Goal: Obtain resource: Obtain resource

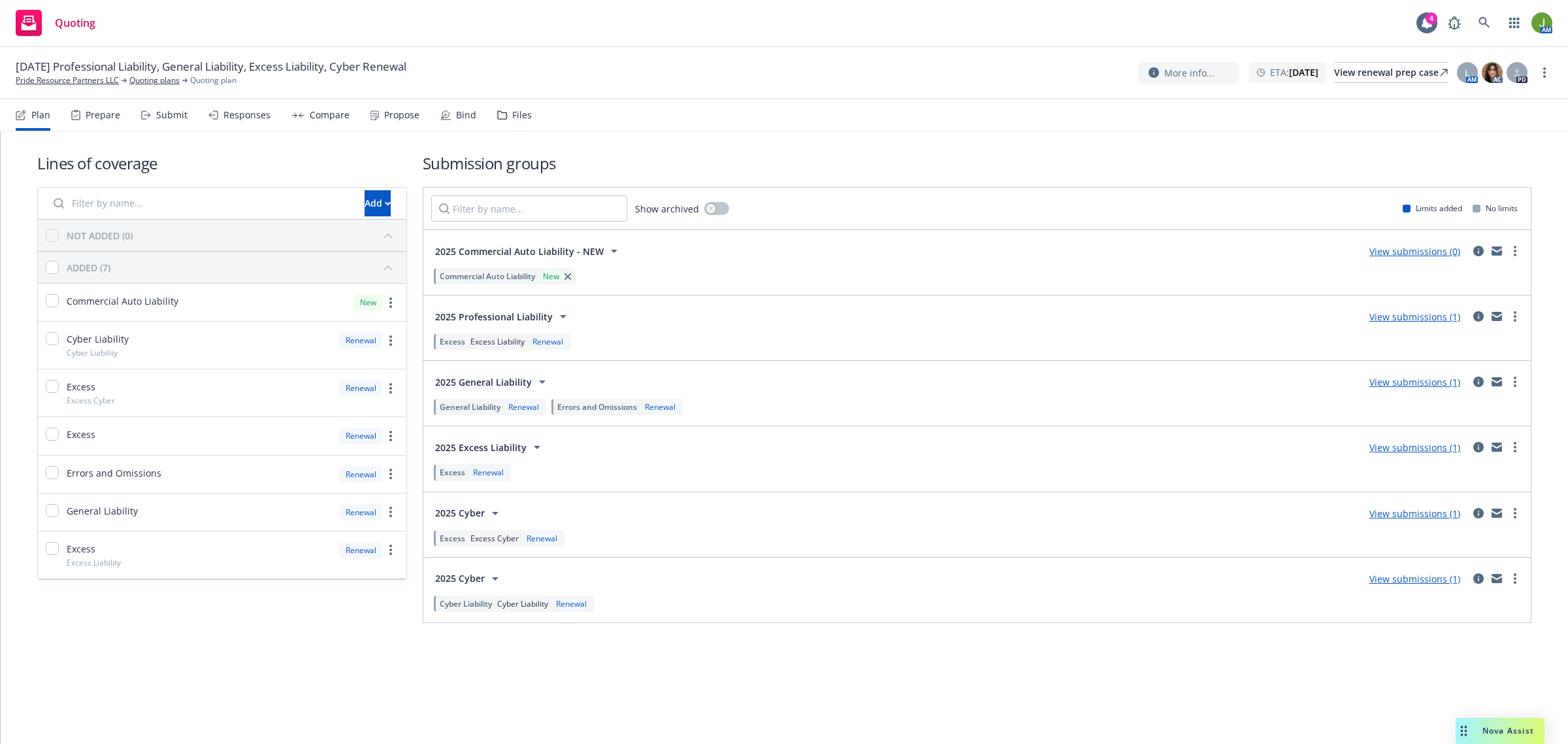
click at [504, 111] on div "Files" at bounding box center [514, 115] width 35 height 31
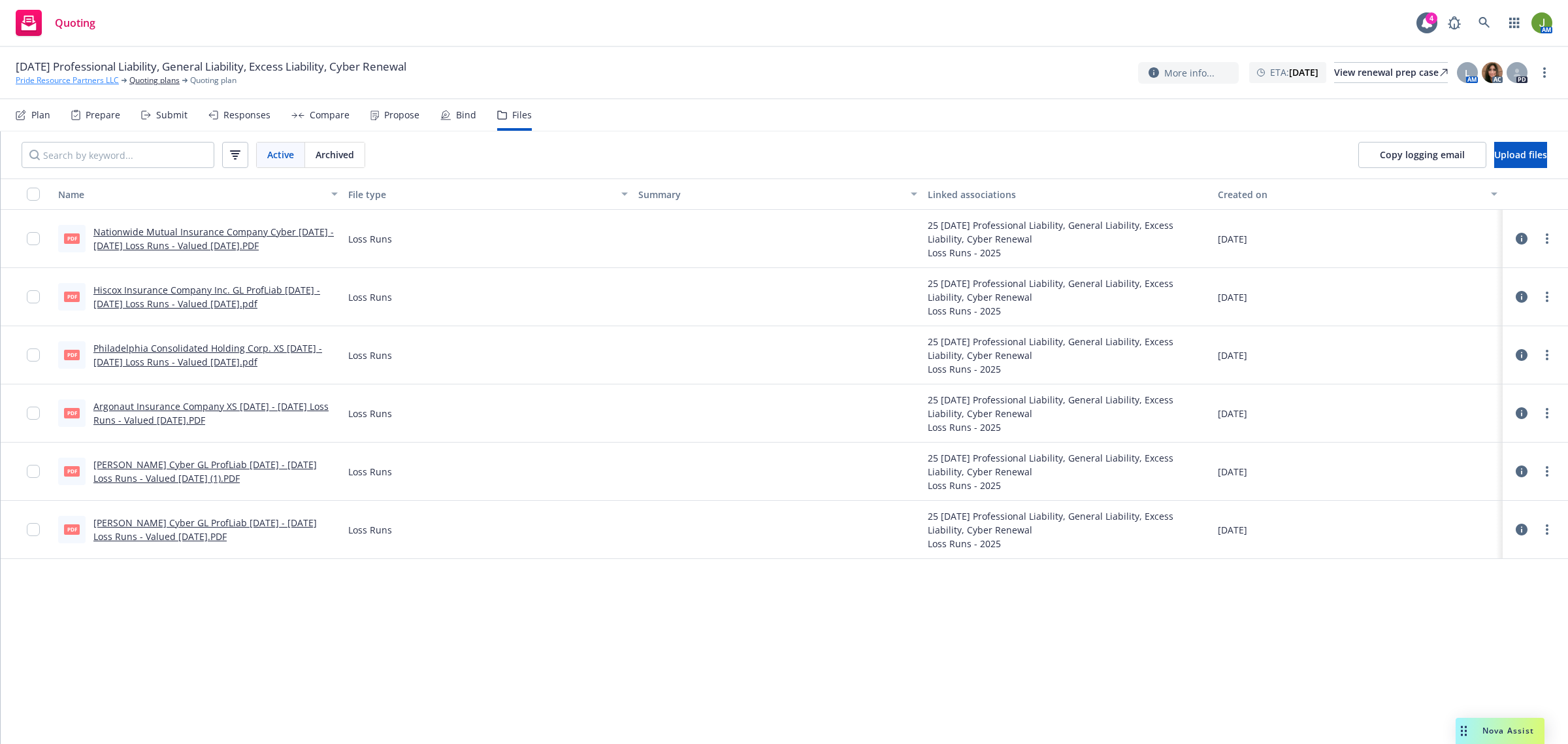
click at [35, 83] on link "Pride Resource Partners LLC" at bounding box center [67, 80] width 103 height 12
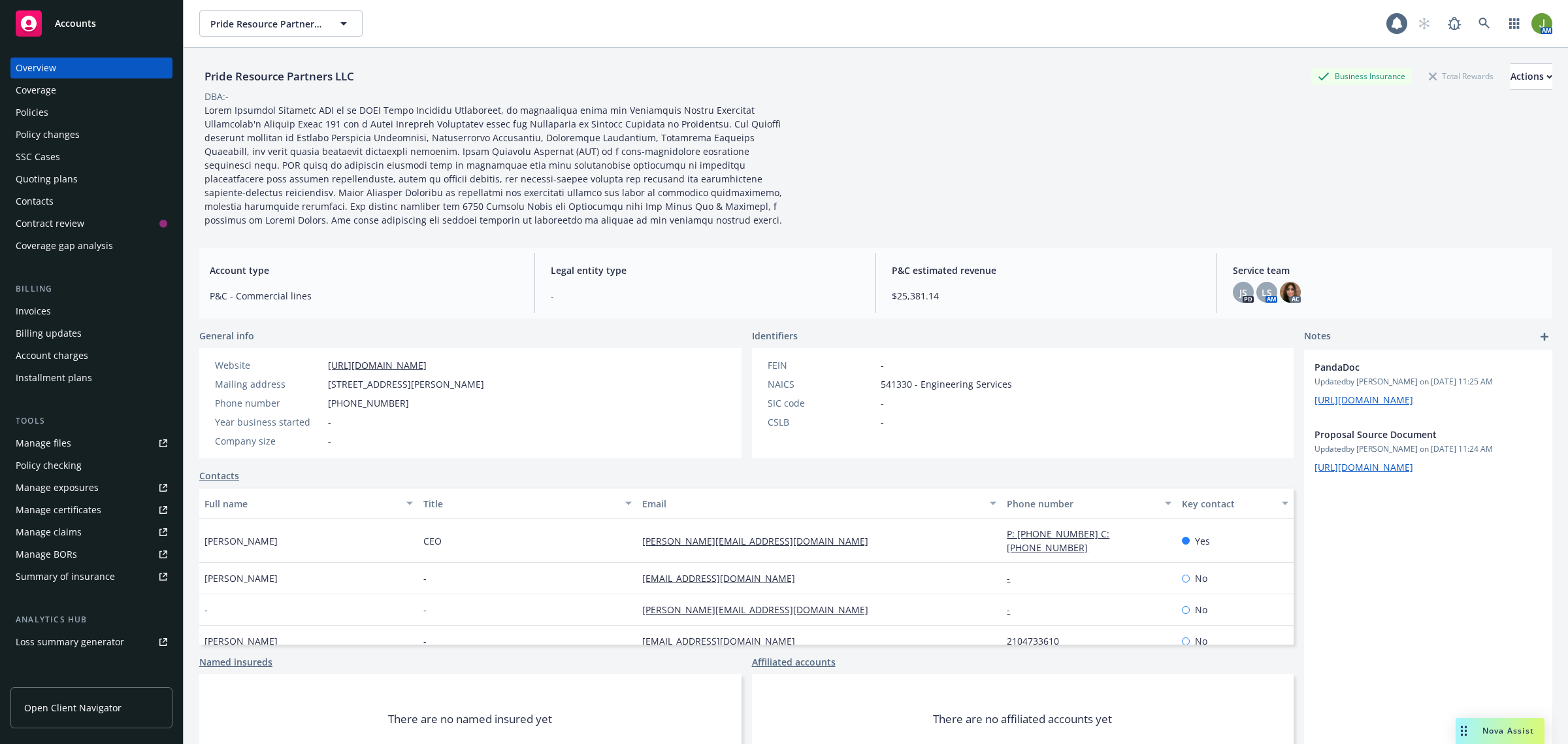
click at [39, 118] on div "Policies" at bounding box center [32, 112] width 33 height 21
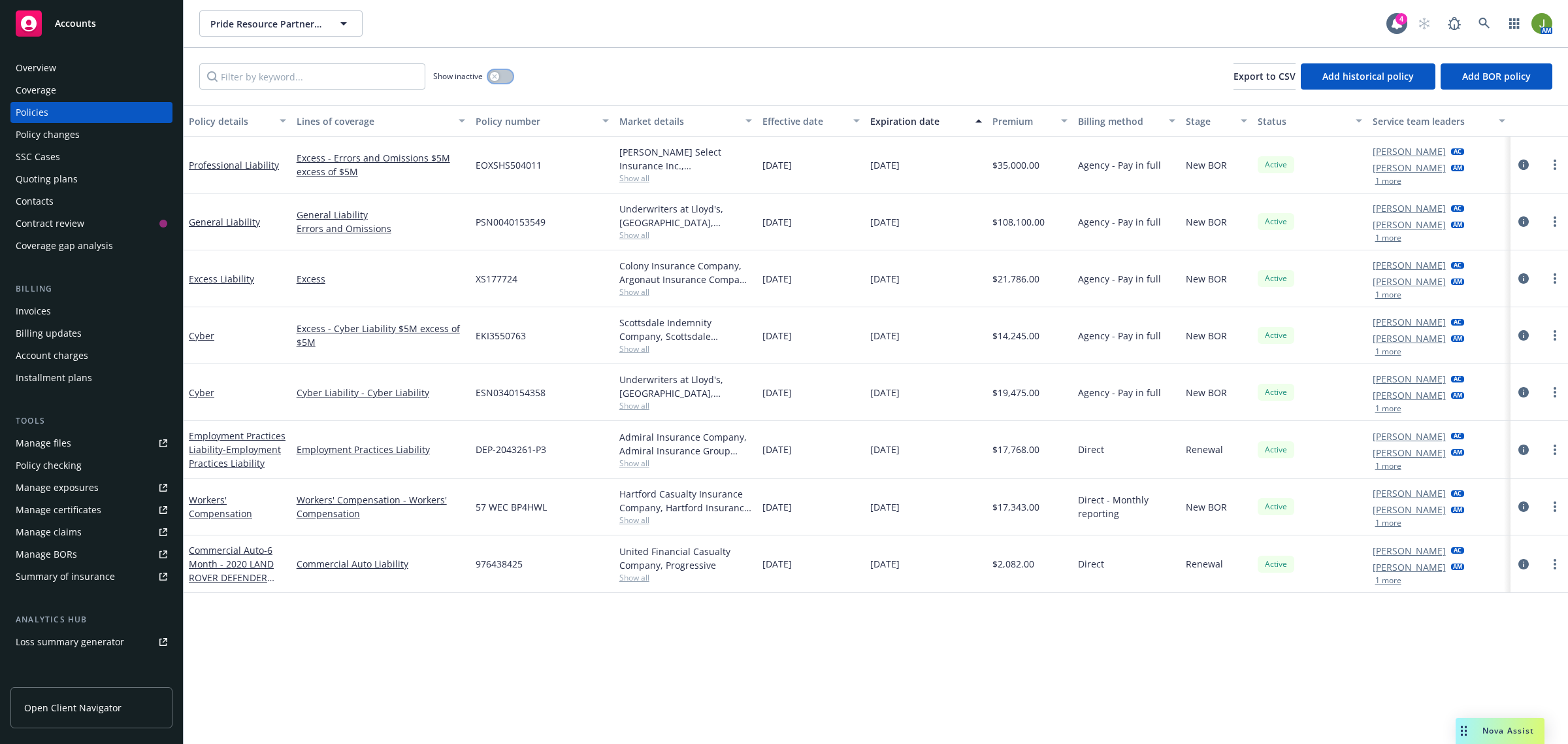
click at [507, 79] on button "button" at bounding box center [501, 76] width 25 height 13
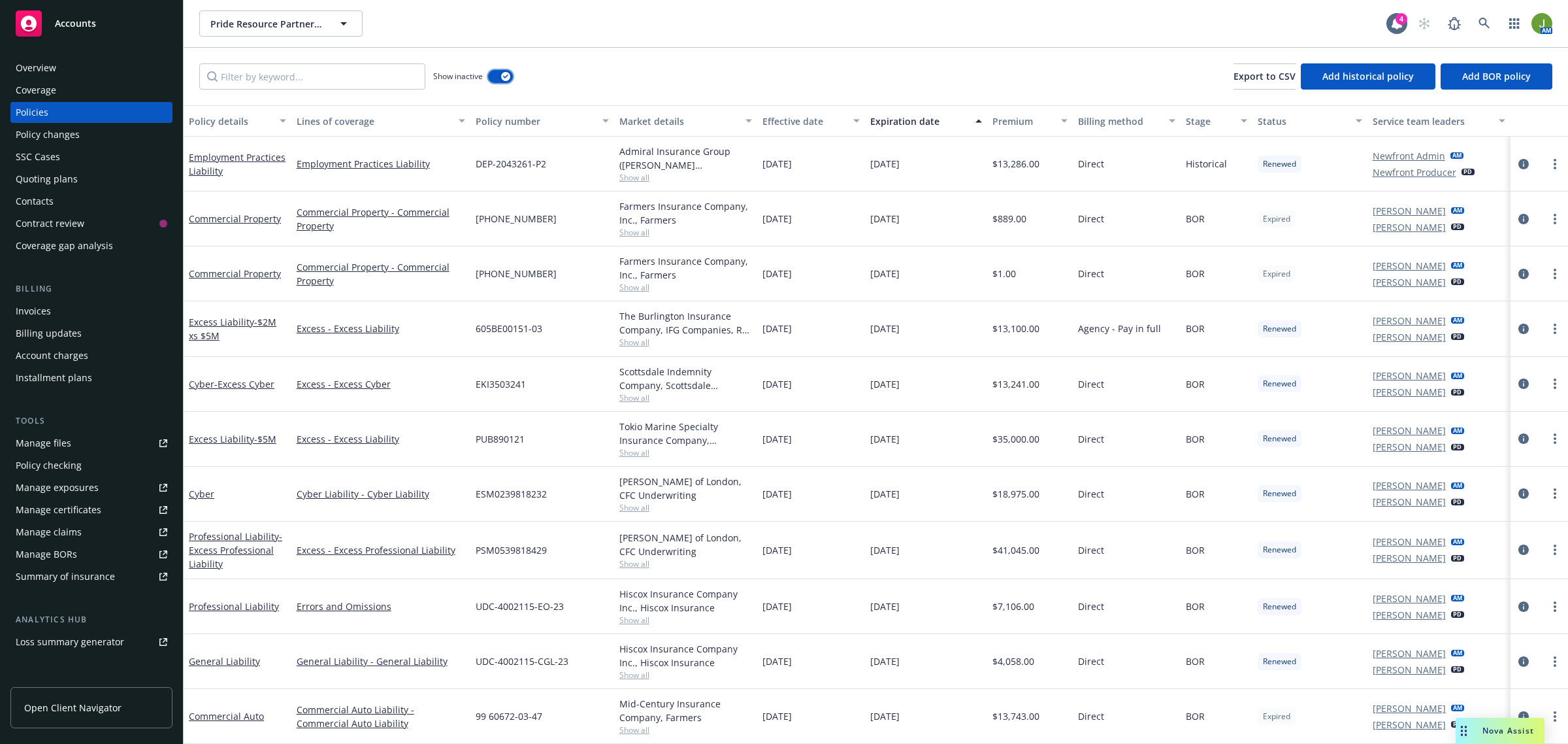
click at [492, 79] on button "button" at bounding box center [501, 76] width 25 height 13
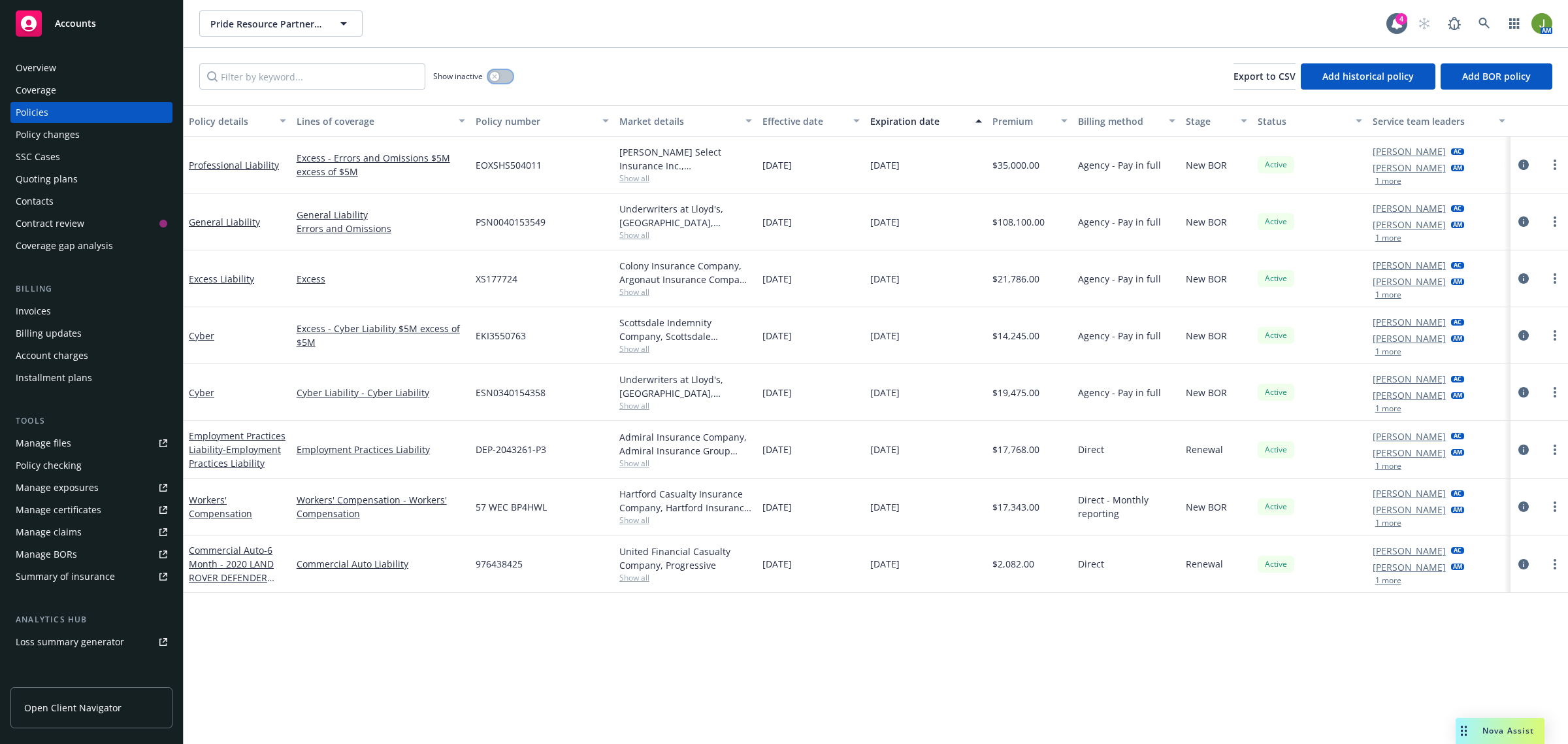
click at [510, 79] on button "button" at bounding box center [501, 76] width 25 height 13
click at [360, 79] on input "Filter by keyword..." at bounding box center [312, 76] width 226 height 26
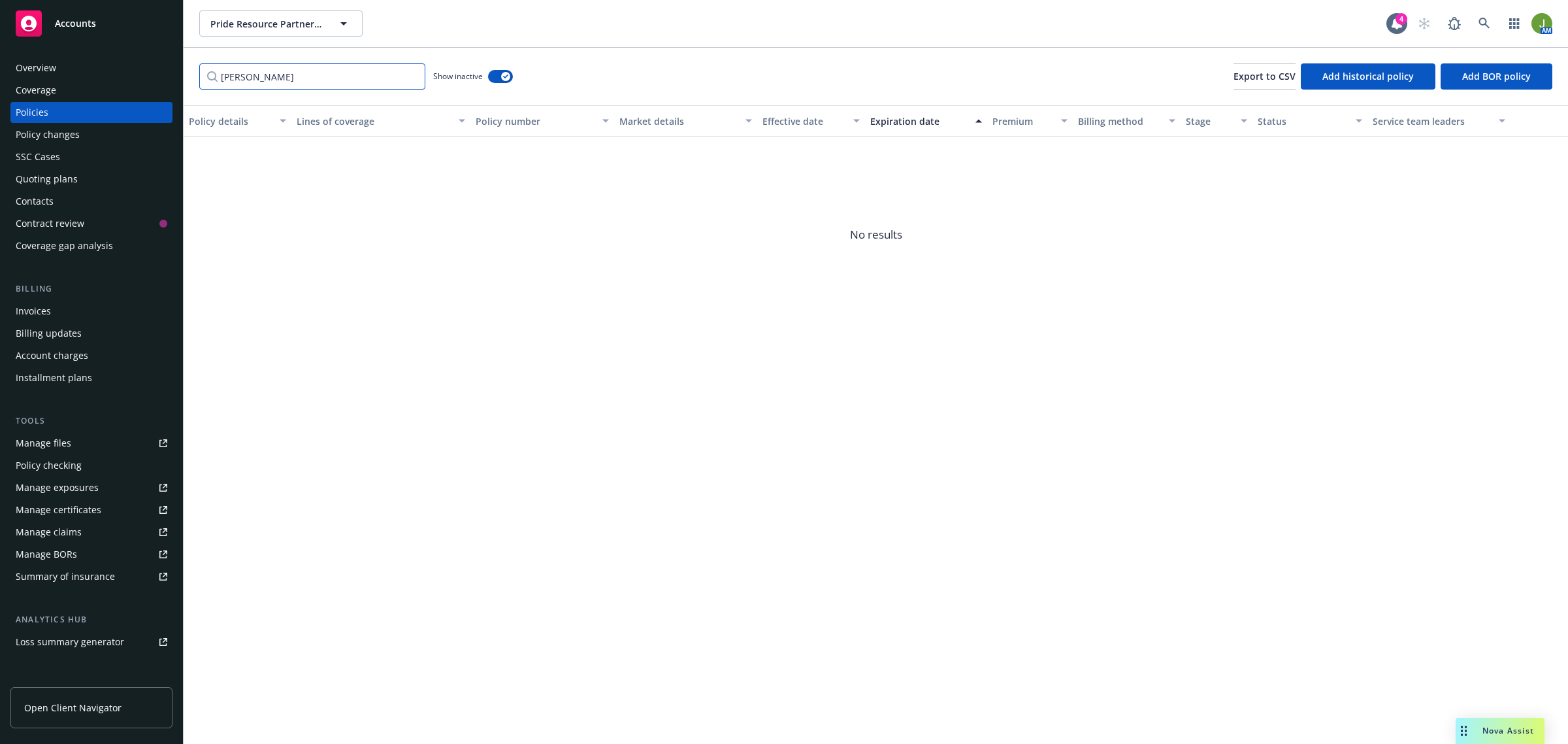
drag, startPoint x: 292, startPoint y: 90, endPoint x: 154, endPoint y: 73, distance: 139.0
click at [169, 74] on div "Accounts Overview Coverage Policies Policy changes SSC Cases Quoting plans Cont…" at bounding box center [784, 372] width 1568 height 744
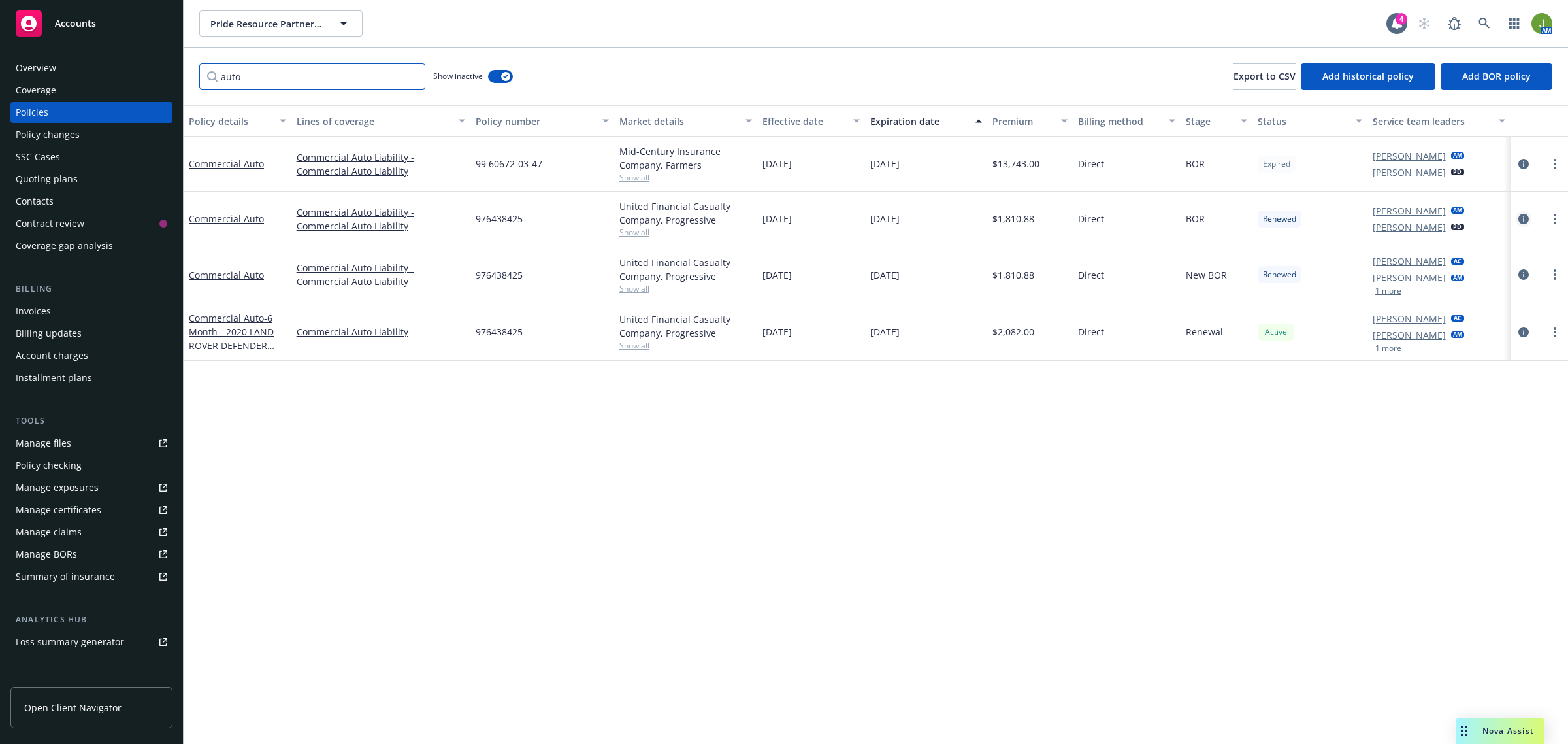
type input "auto"
click at [1522, 216] on icon "circleInformation" at bounding box center [1523, 219] width 10 height 10
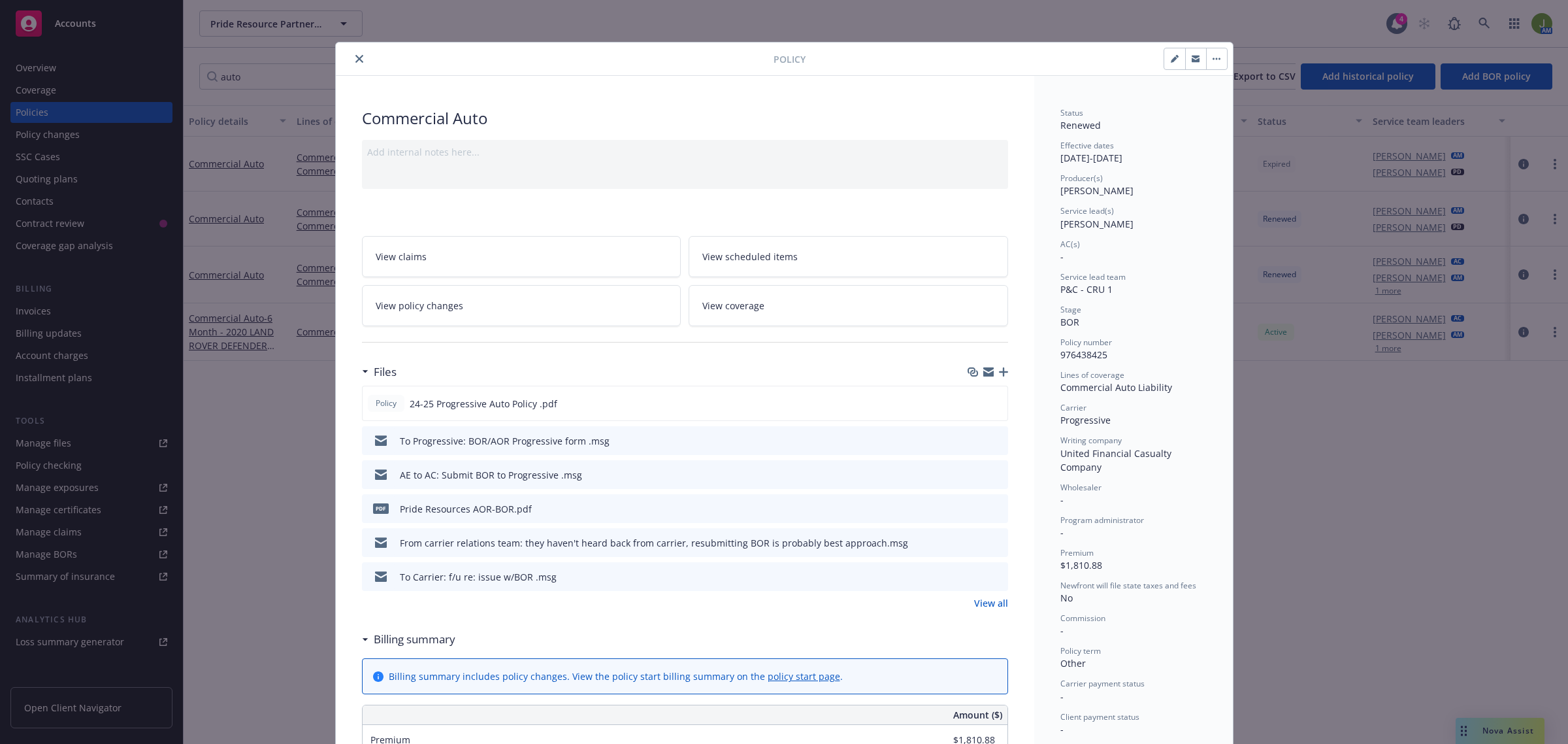
click at [999, 370] on icon "button" at bounding box center [1003, 372] width 9 height 9
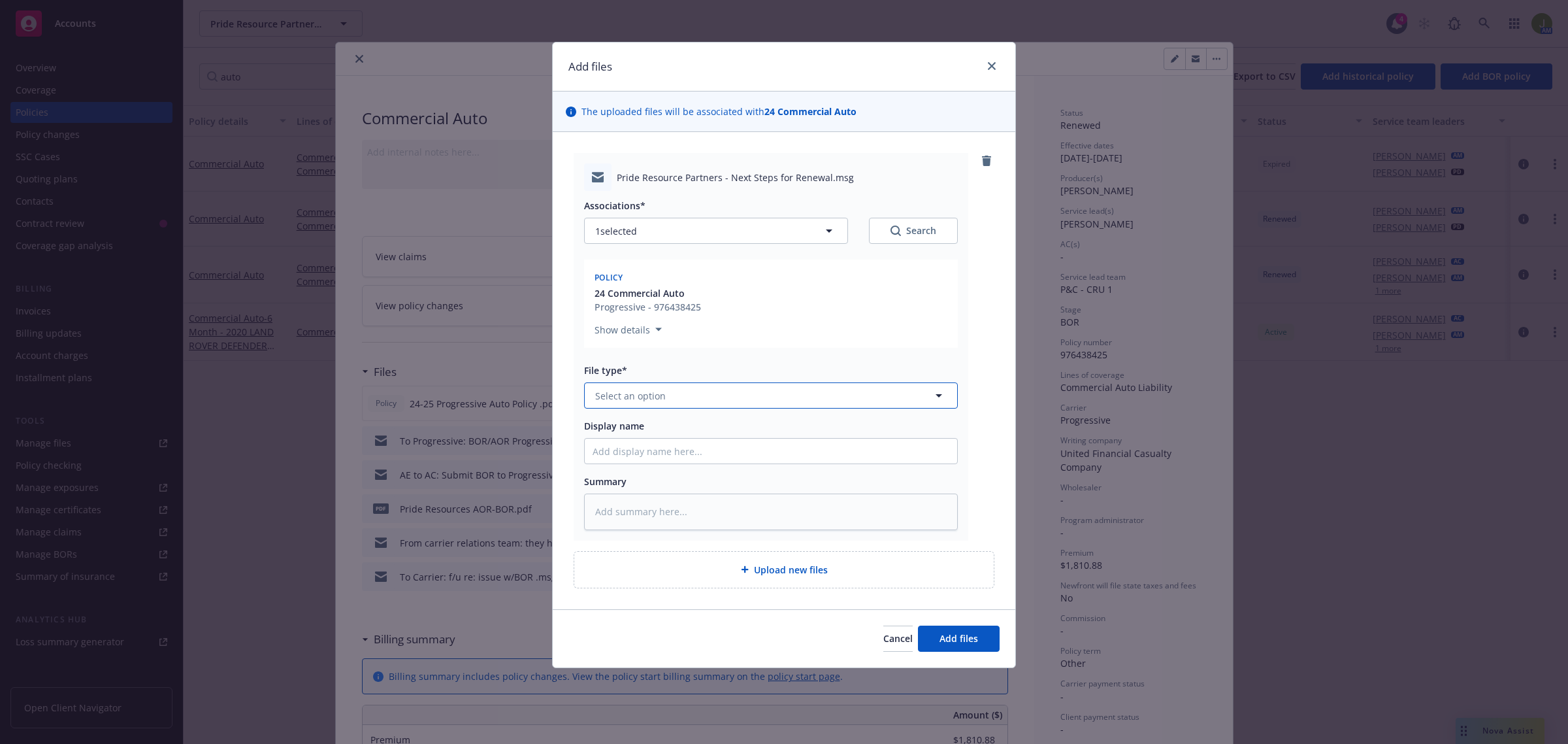
click at [629, 392] on span "Select an option" at bounding box center [631, 396] width 71 height 14
type input "email"
type textarea "x"
type input "T"
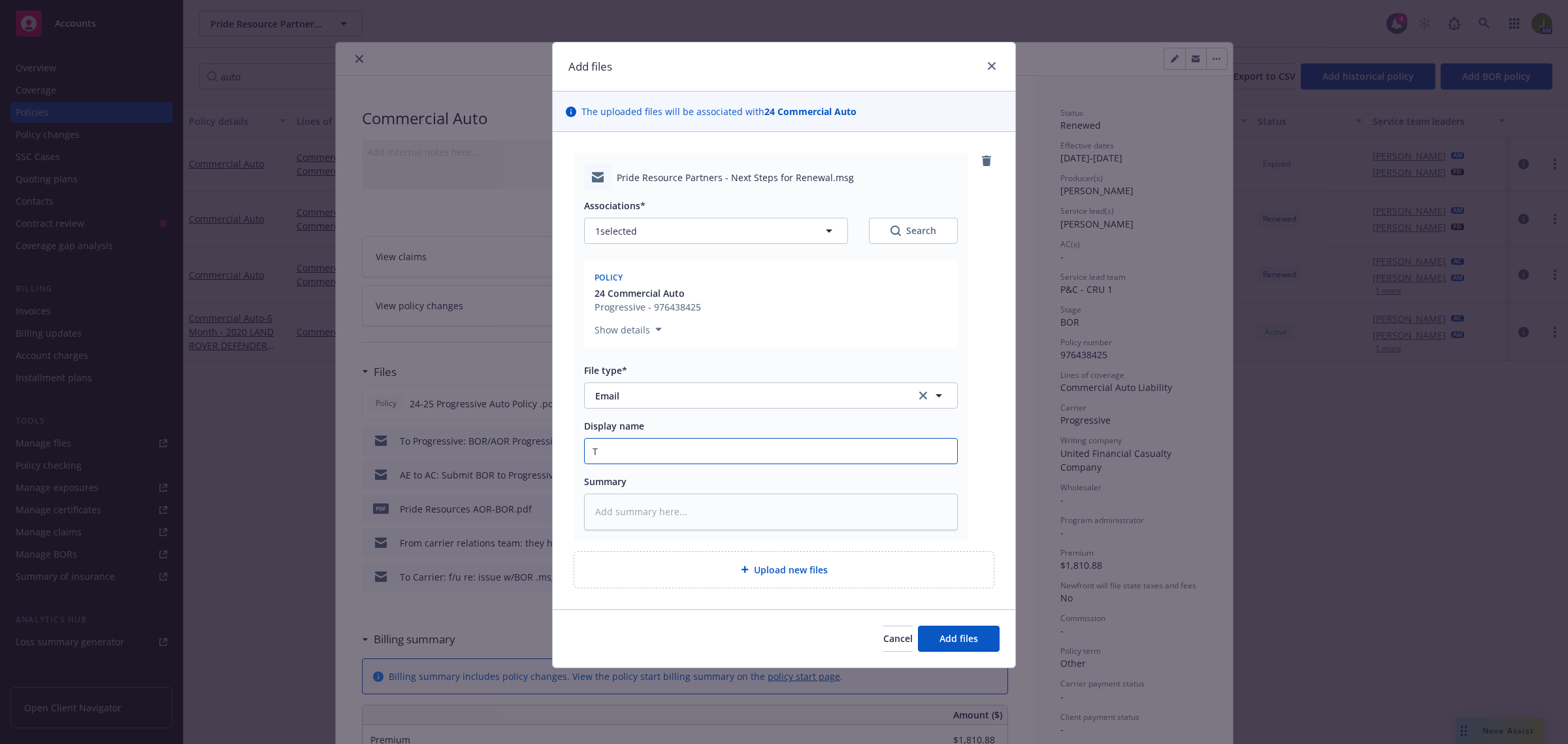
type textarea "x"
type input "To"
type textarea "x"
type input "To"
type textarea "x"
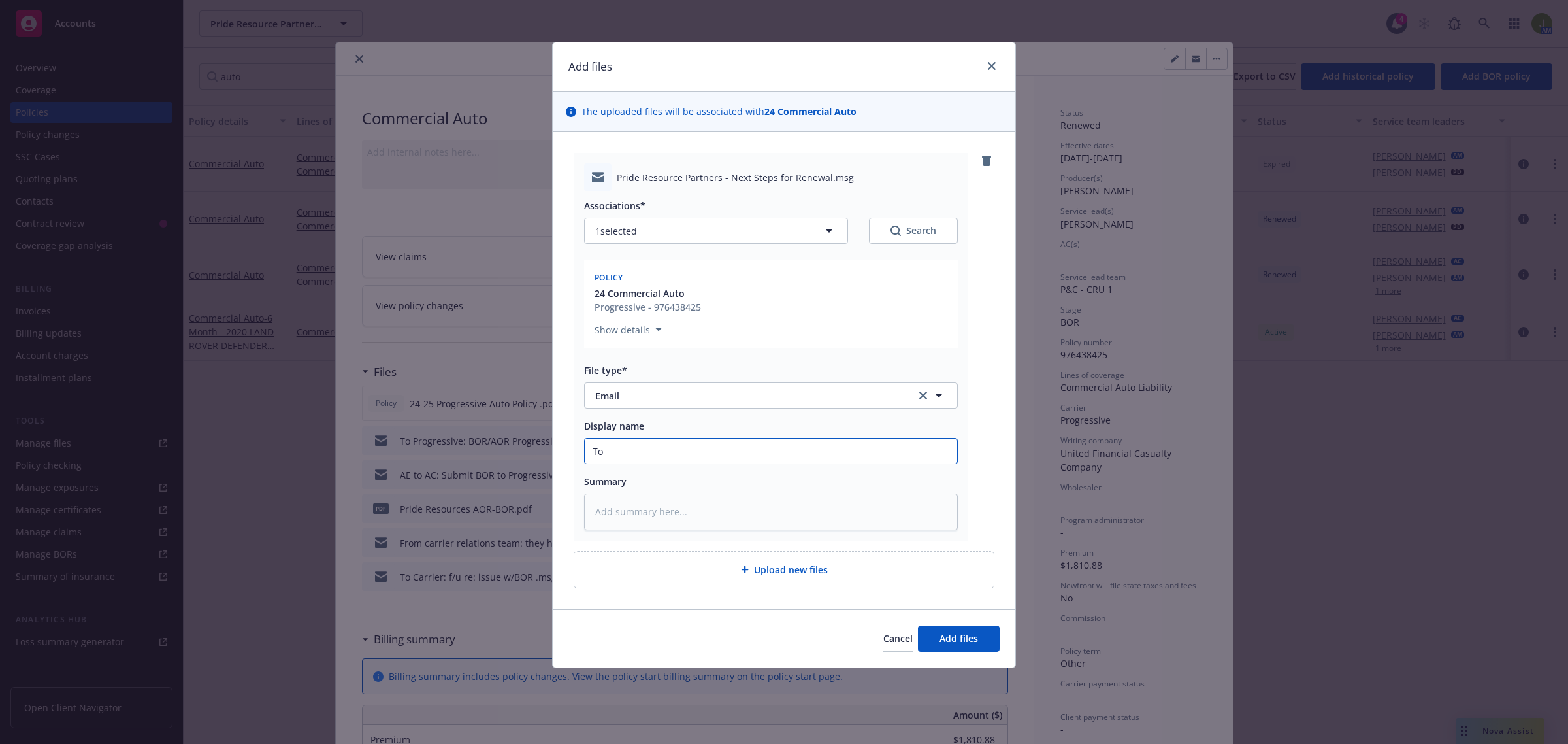
type input "To C"
type textarea "x"
type input "To Cl"
type textarea "x"
type input "To Cli"
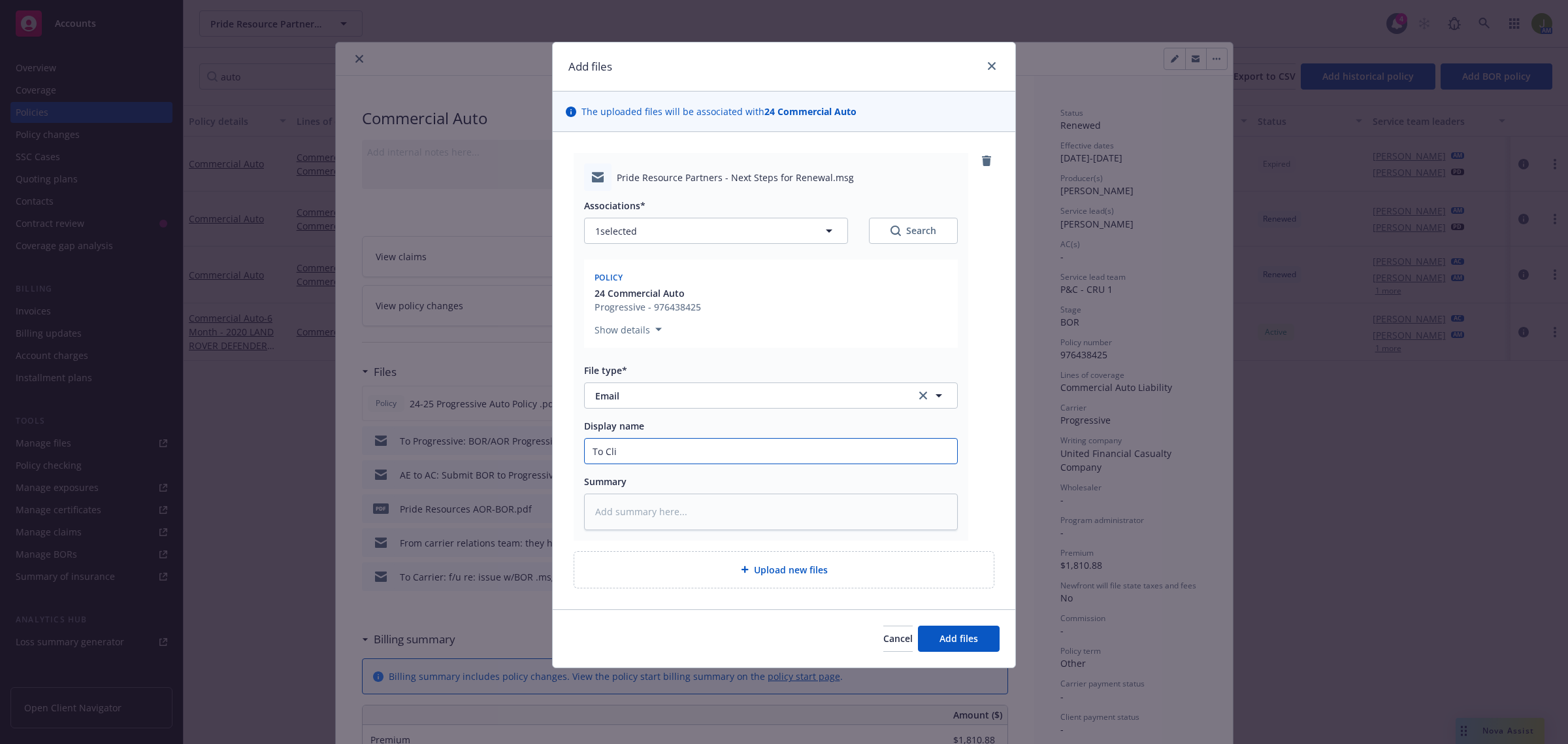
type textarea "x"
type input "To Clie"
type textarea "x"
type input "To Clien"
type textarea "x"
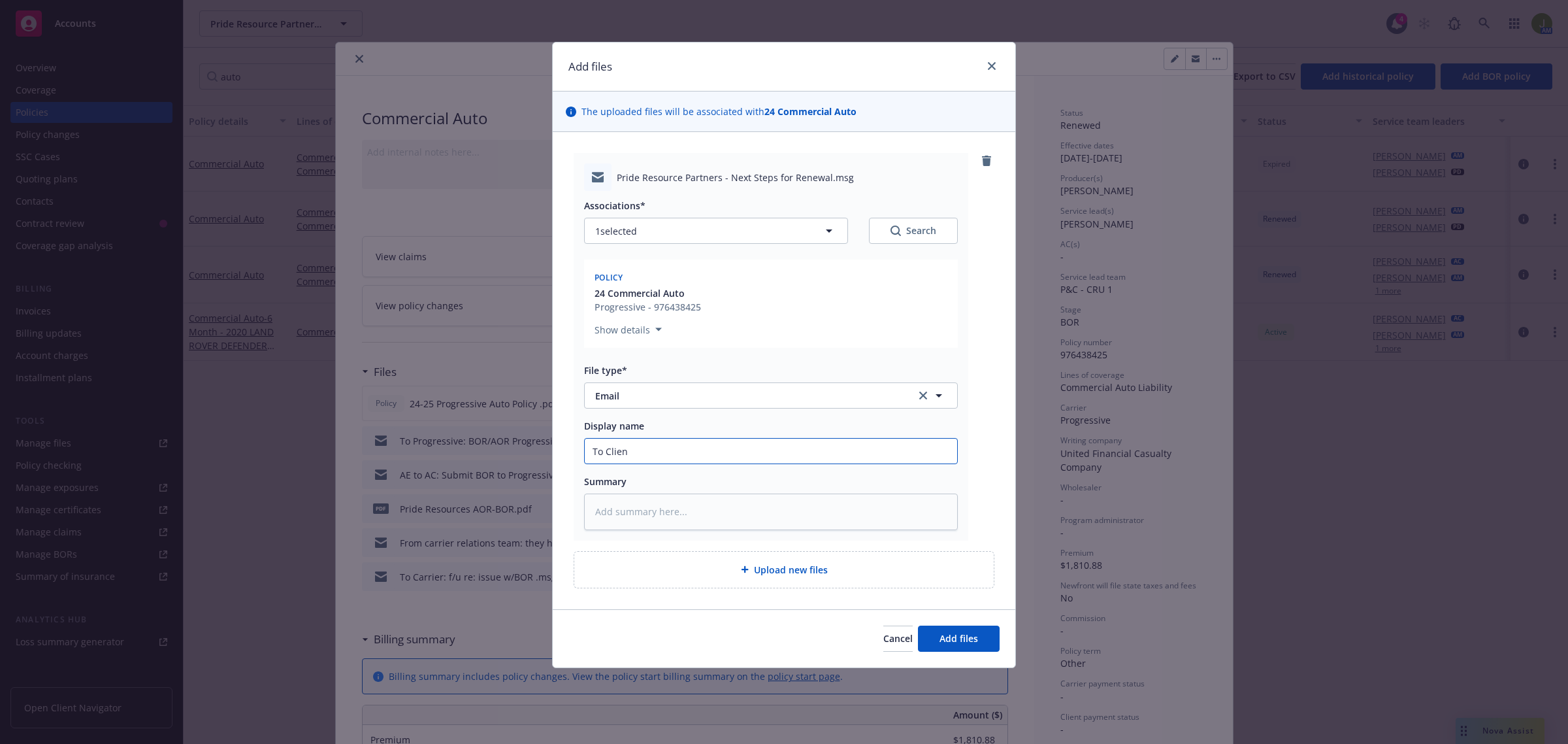
type input "To Client"
type textarea "x"
type input "To Client:"
type textarea "x"
type input "To Client:"
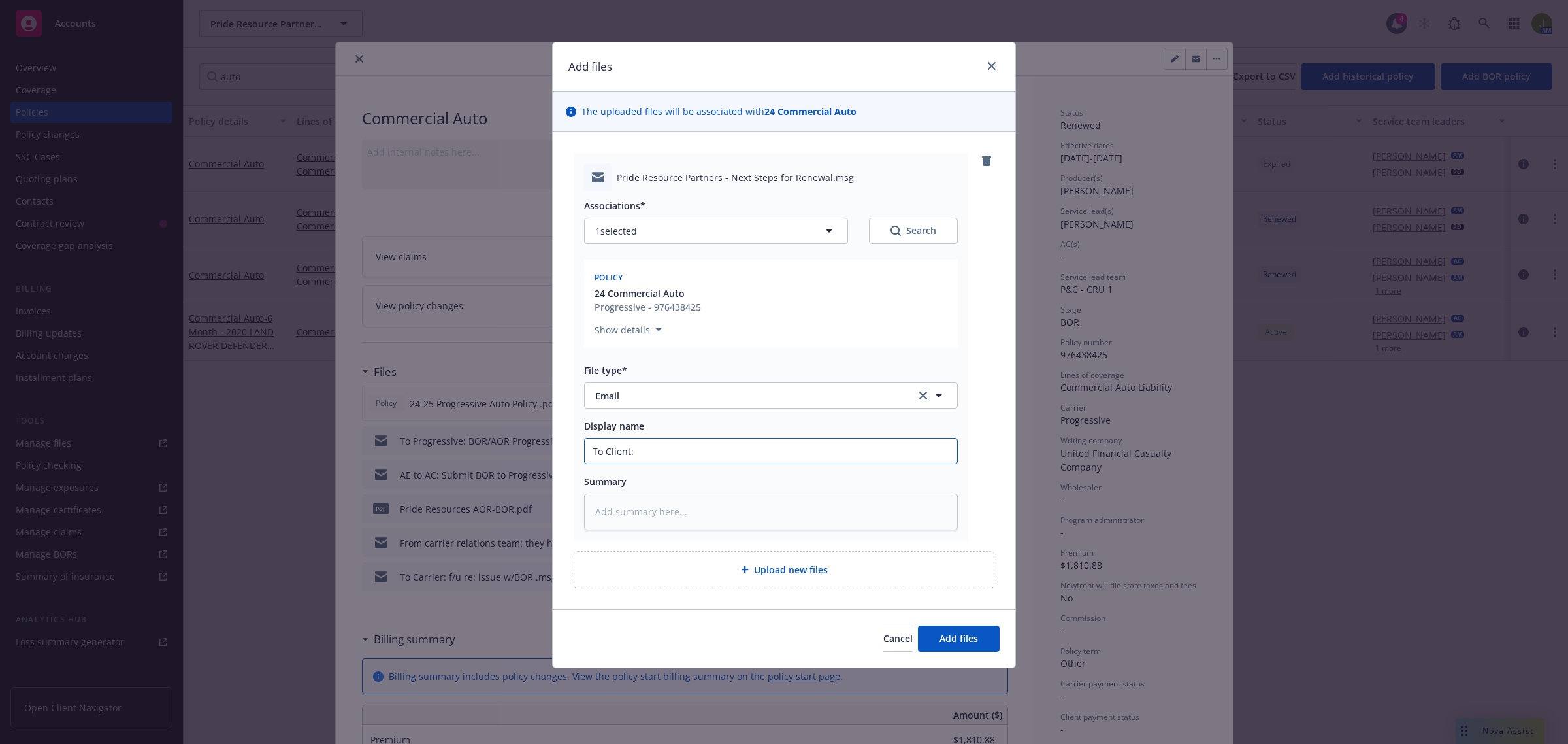
type textarea "x"
type input "To Client: B"
type textarea "x"
type input "To Client: BO"
type textarea "x"
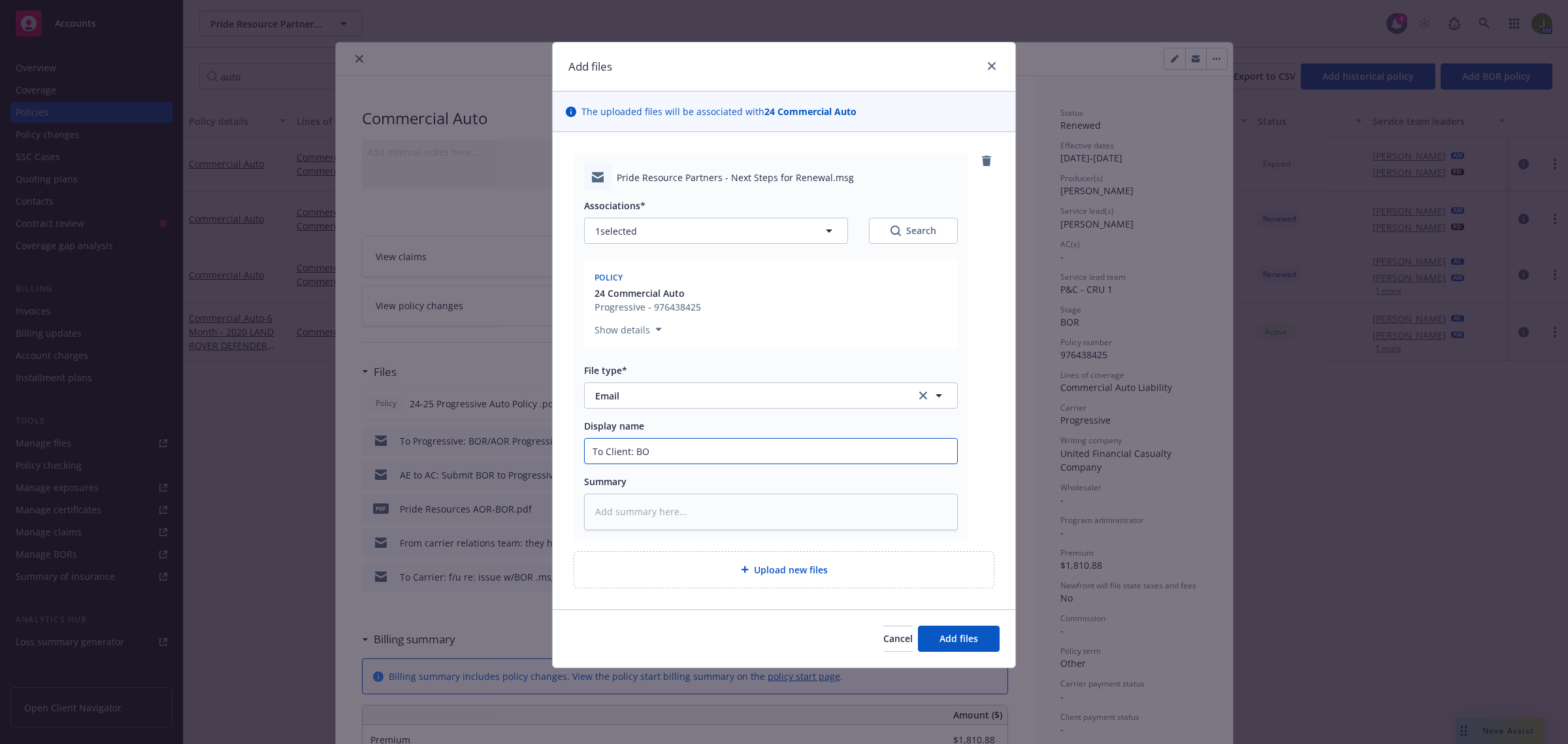
type input "To Client: BOR"
type textarea "x"
type input "To Client: BOR"
type textarea "x"
type input "To Client: BOR f"
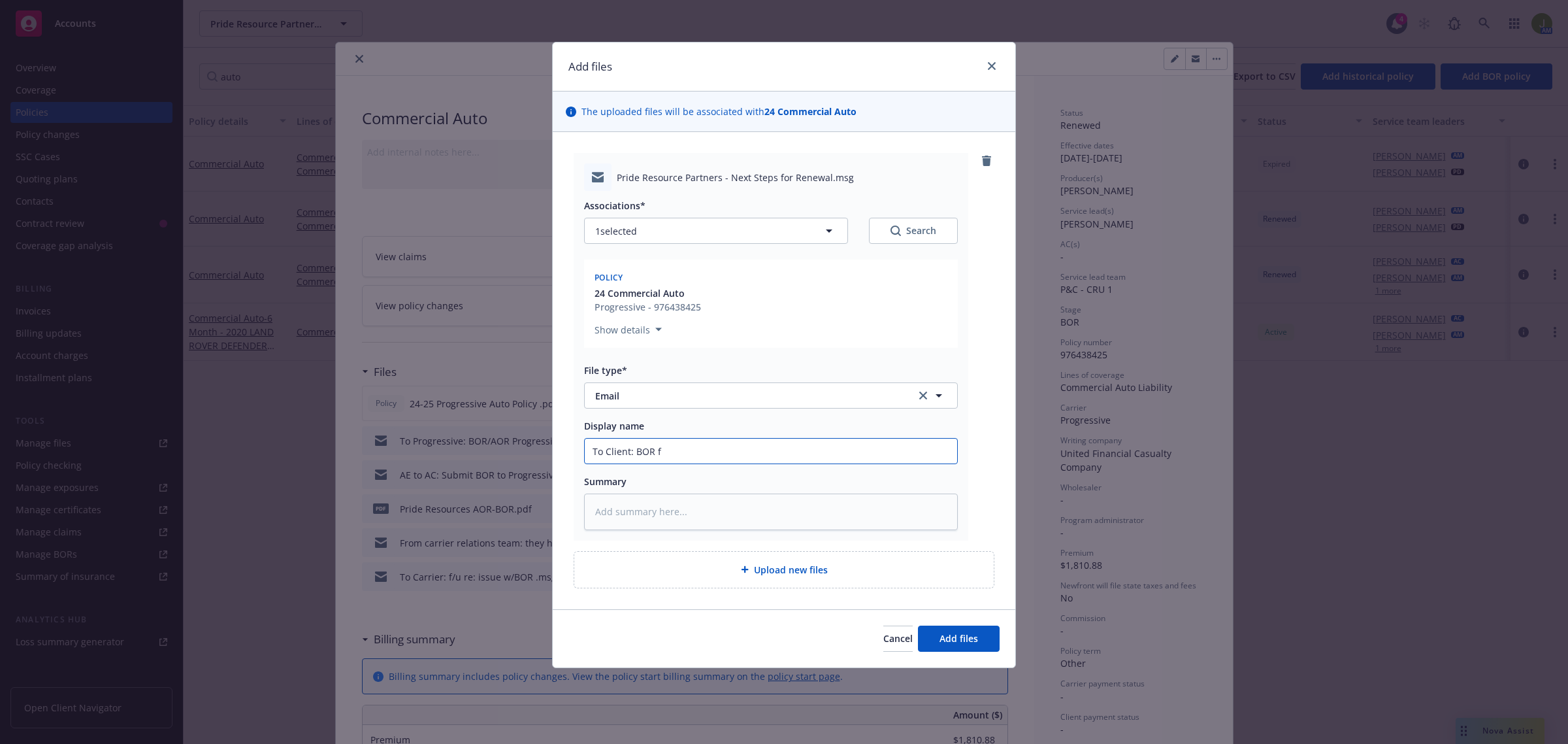
type textarea "x"
type input "To Client: BOR fo"
type textarea "x"
type input "To Client: BOR for"
type textarea "x"
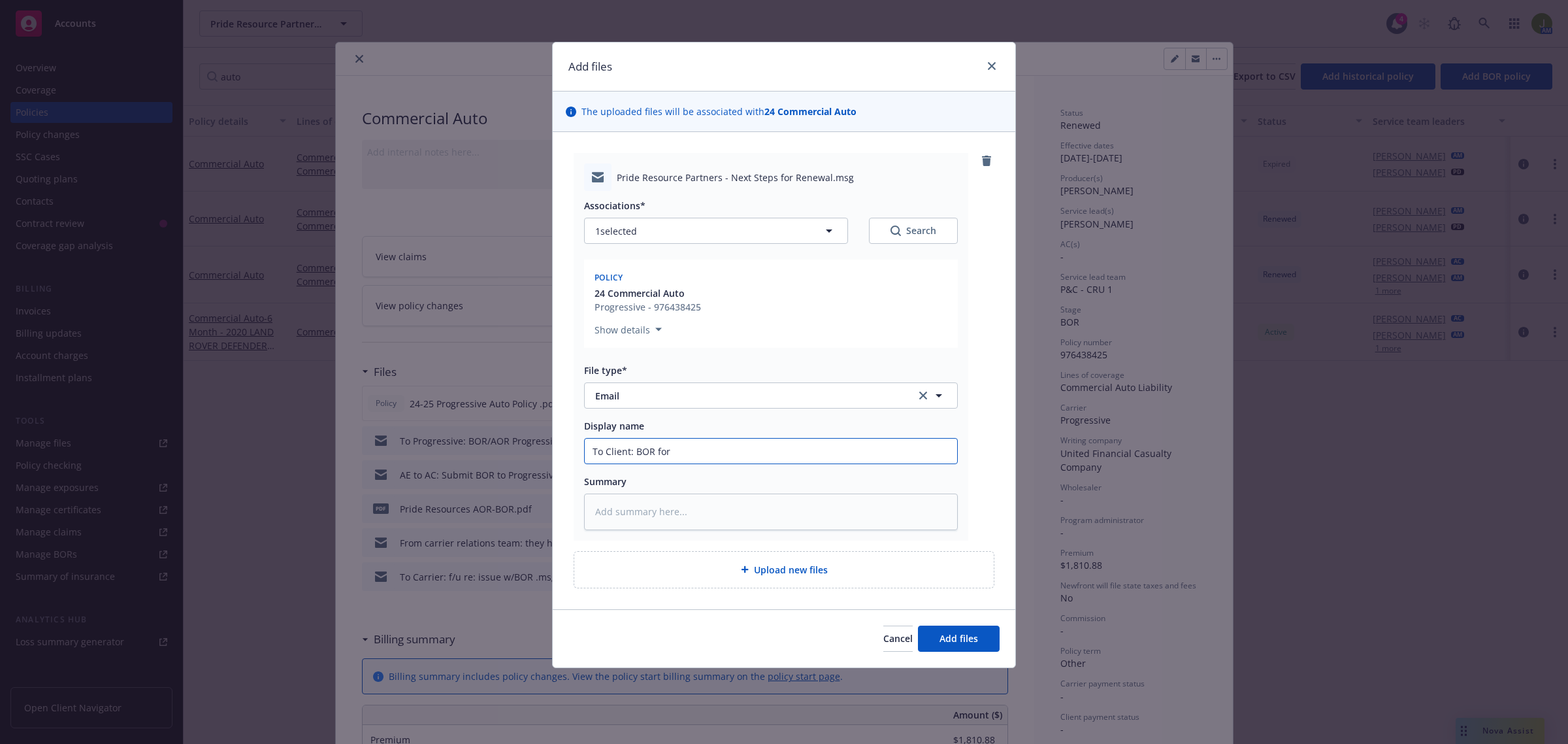
type input "To Client: BOR for"
type textarea "x"
type input "To Client: BOR for P"
type textarea "x"
type input "To Client: BOR for Pr"
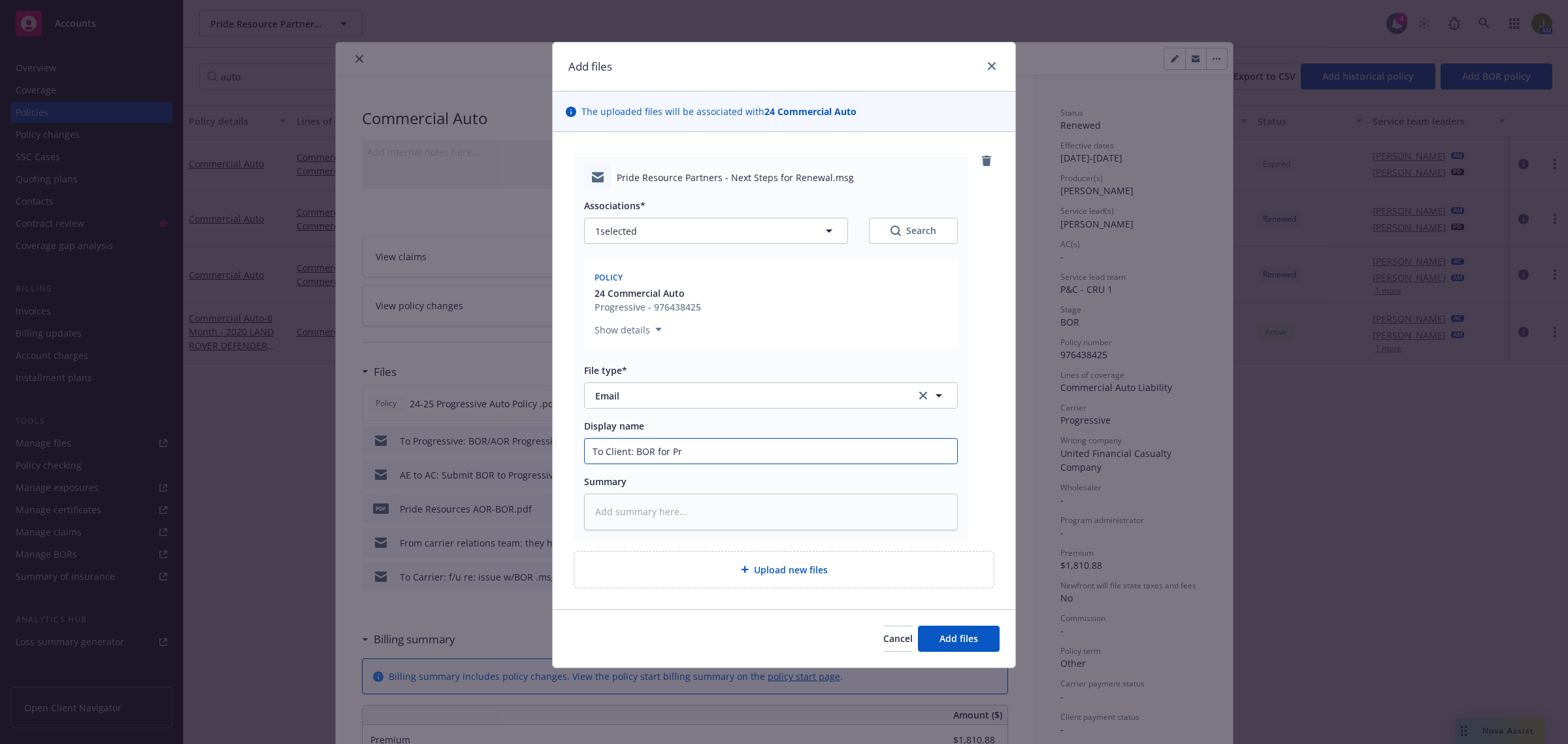
type textarea "x"
type input "To Client: BOR for Pro"
type textarea "x"
type input "To Client: BOR for Prog"
type textarea "x"
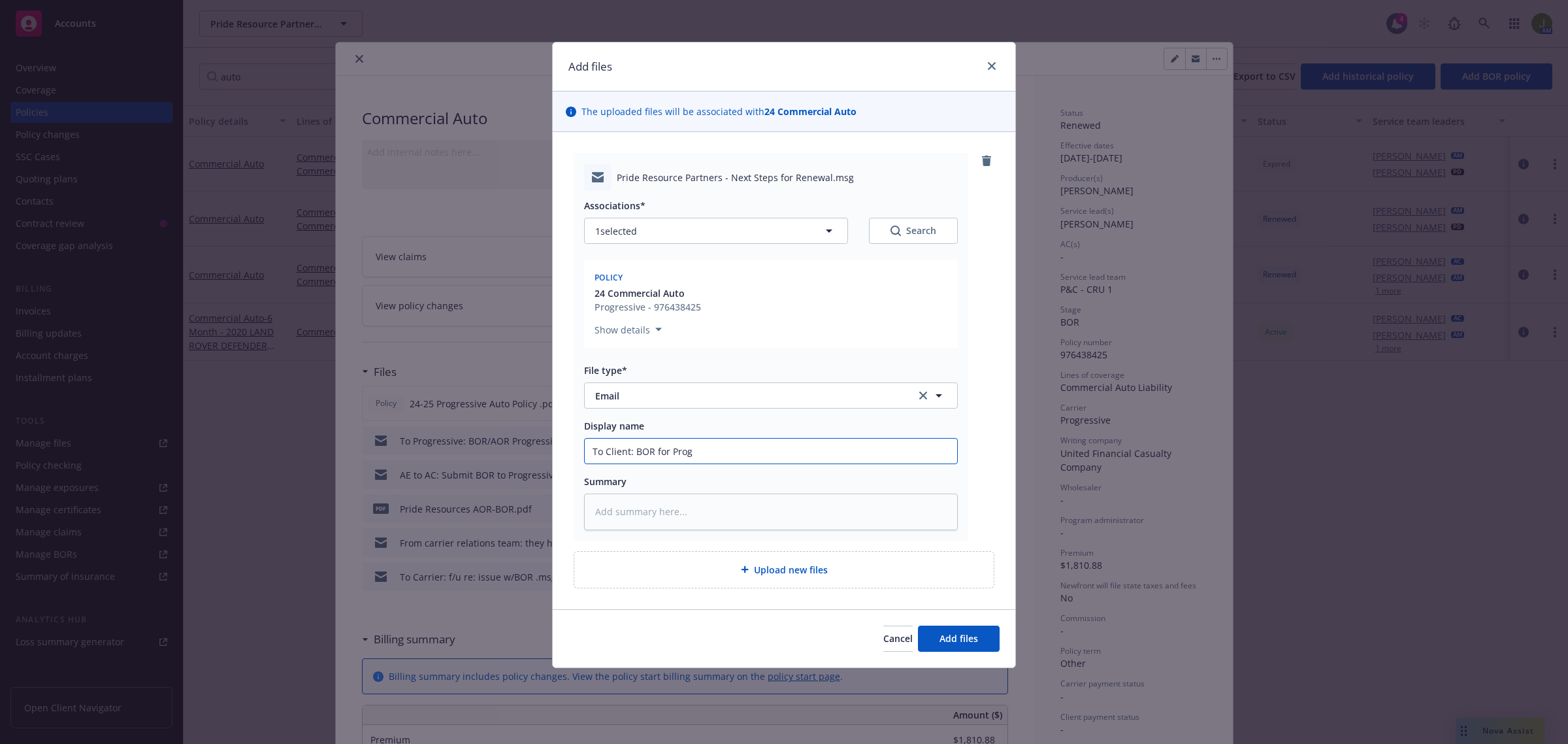
type input "To Client: BOR for Progr"
type textarea "x"
type input "To Client: BOR for Progre"
type textarea "x"
type input "To Client: BOR for Progres"
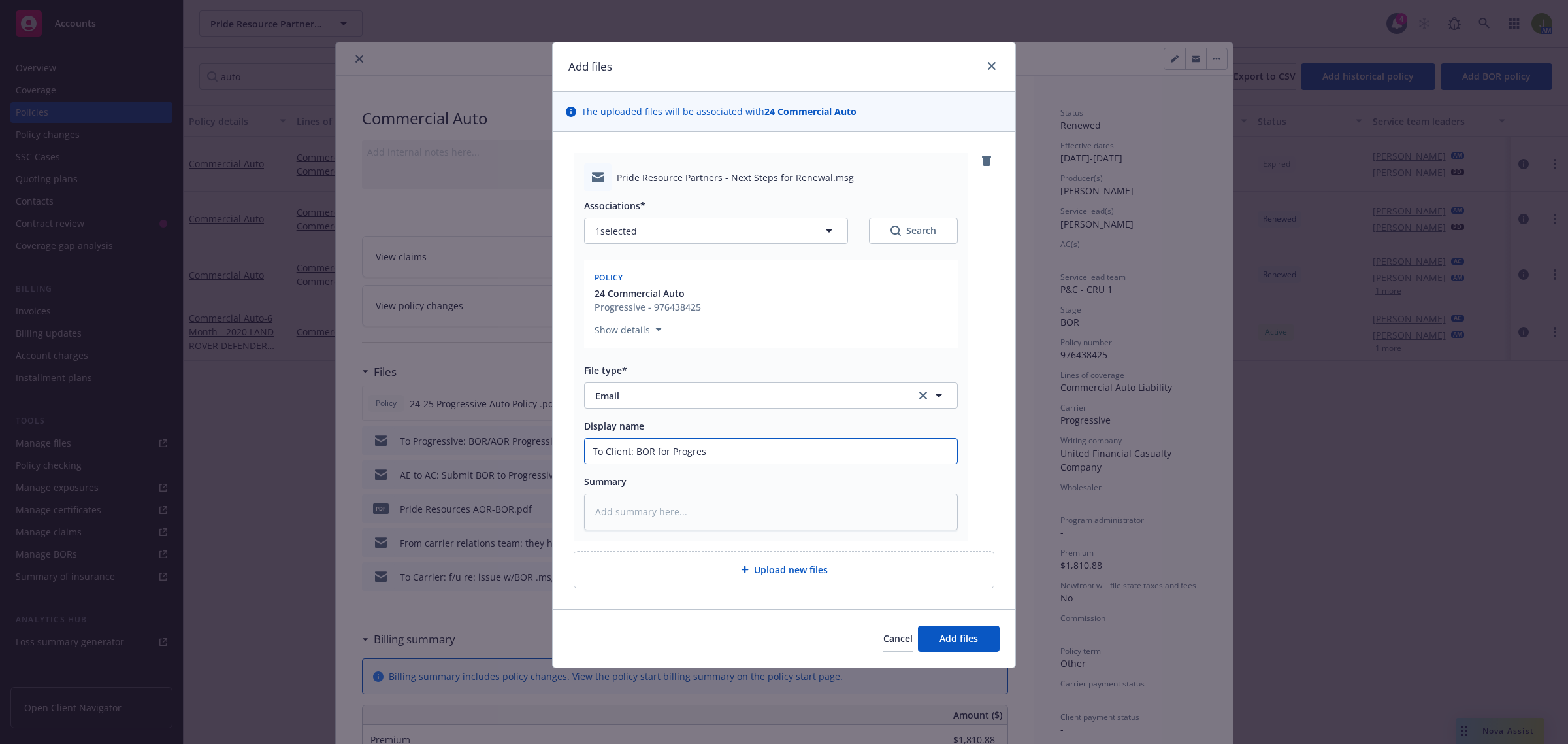
type textarea "x"
type input "To Client: BOR for Progressi"
type textarea "x"
type input "To Client: BOR for Progressiv"
type textarea "x"
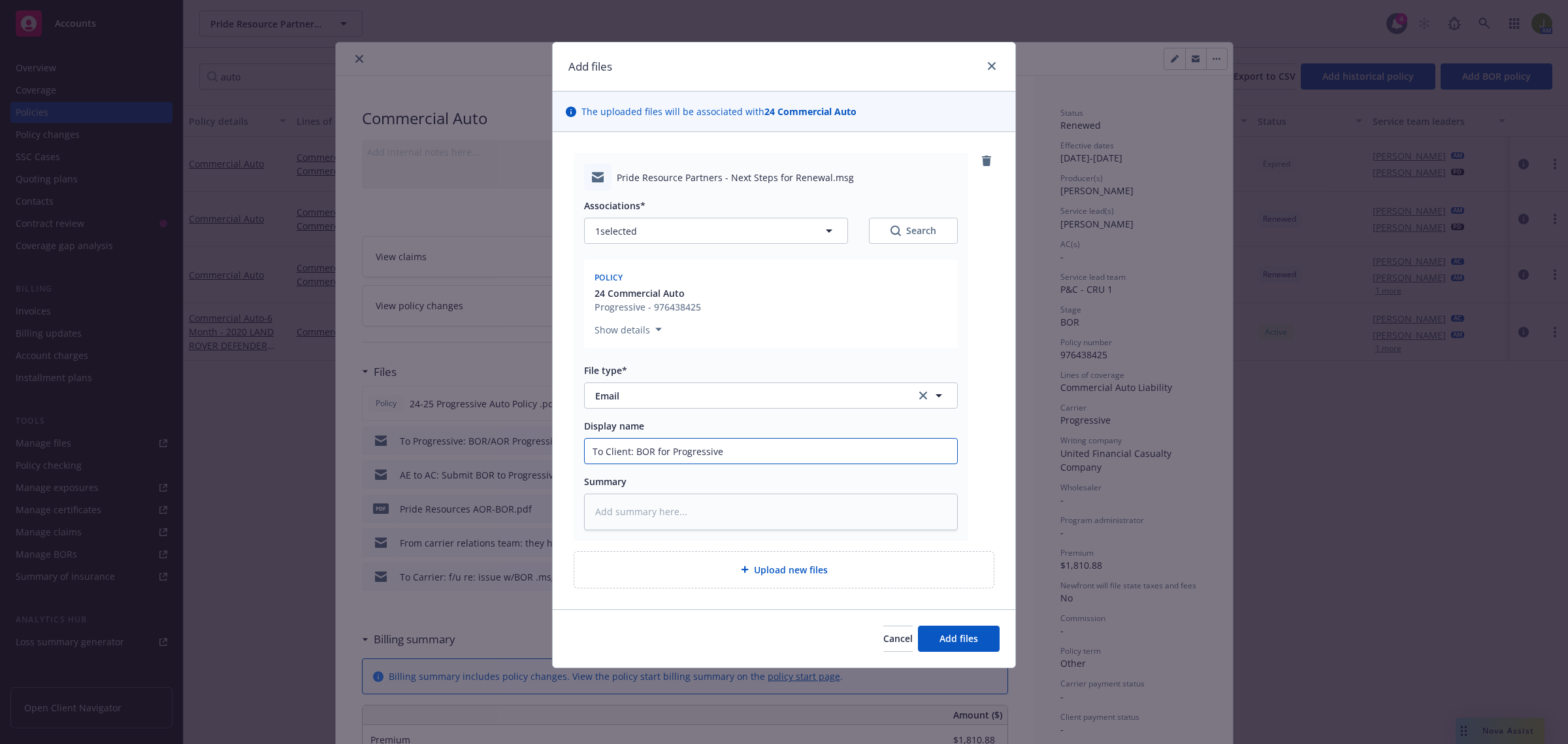
type input "To Client: BOR for Progressive"
type textarea "x"
type input "To Client: BOR for Progressive p"
type textarea "x"
type input "To Client: BOR for Progressive po"
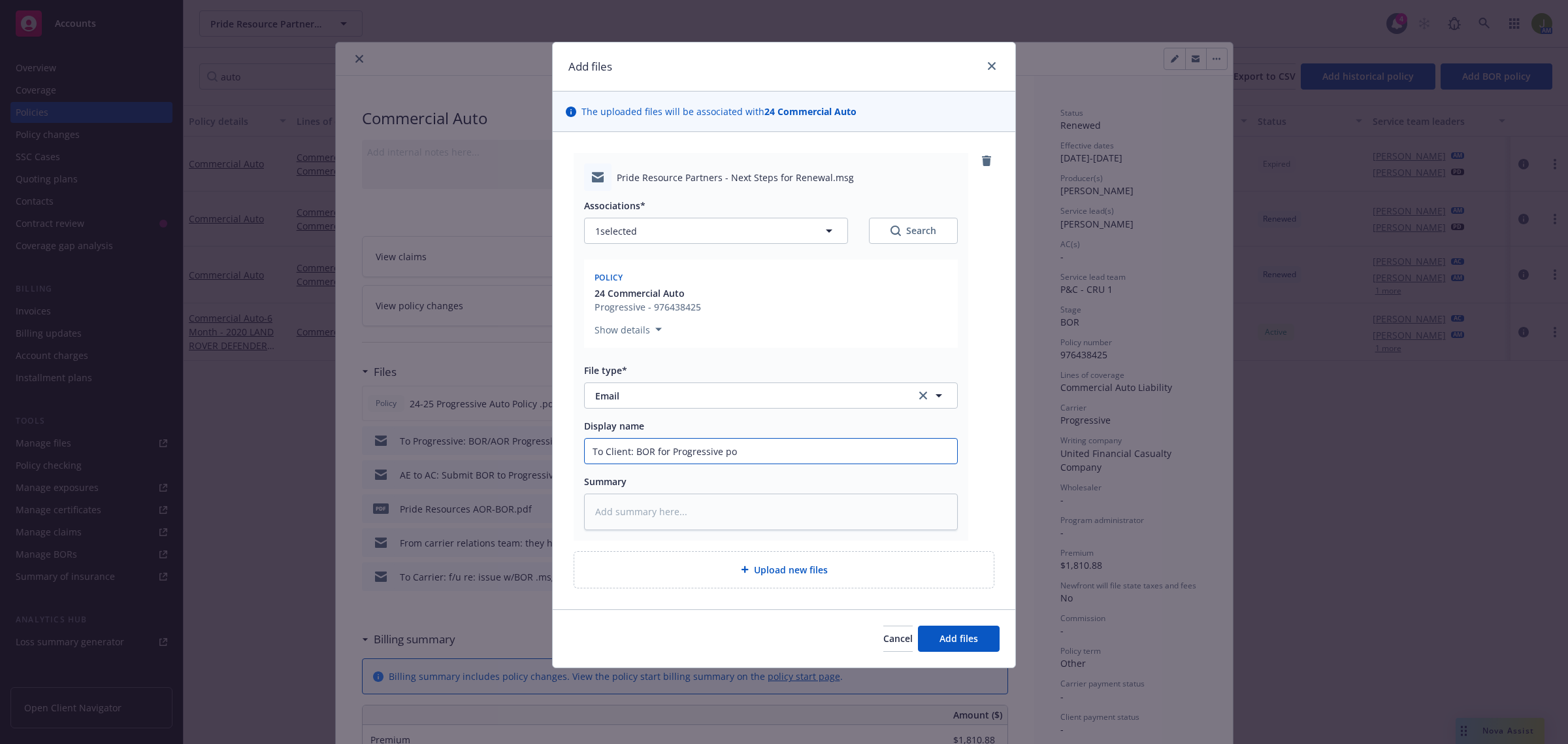
type textarea "x"
type input "To Client: BOR for Progressive pol"
type textarea "x"
type input "To Client: BOR for Progressive poli"
type textarea "x"
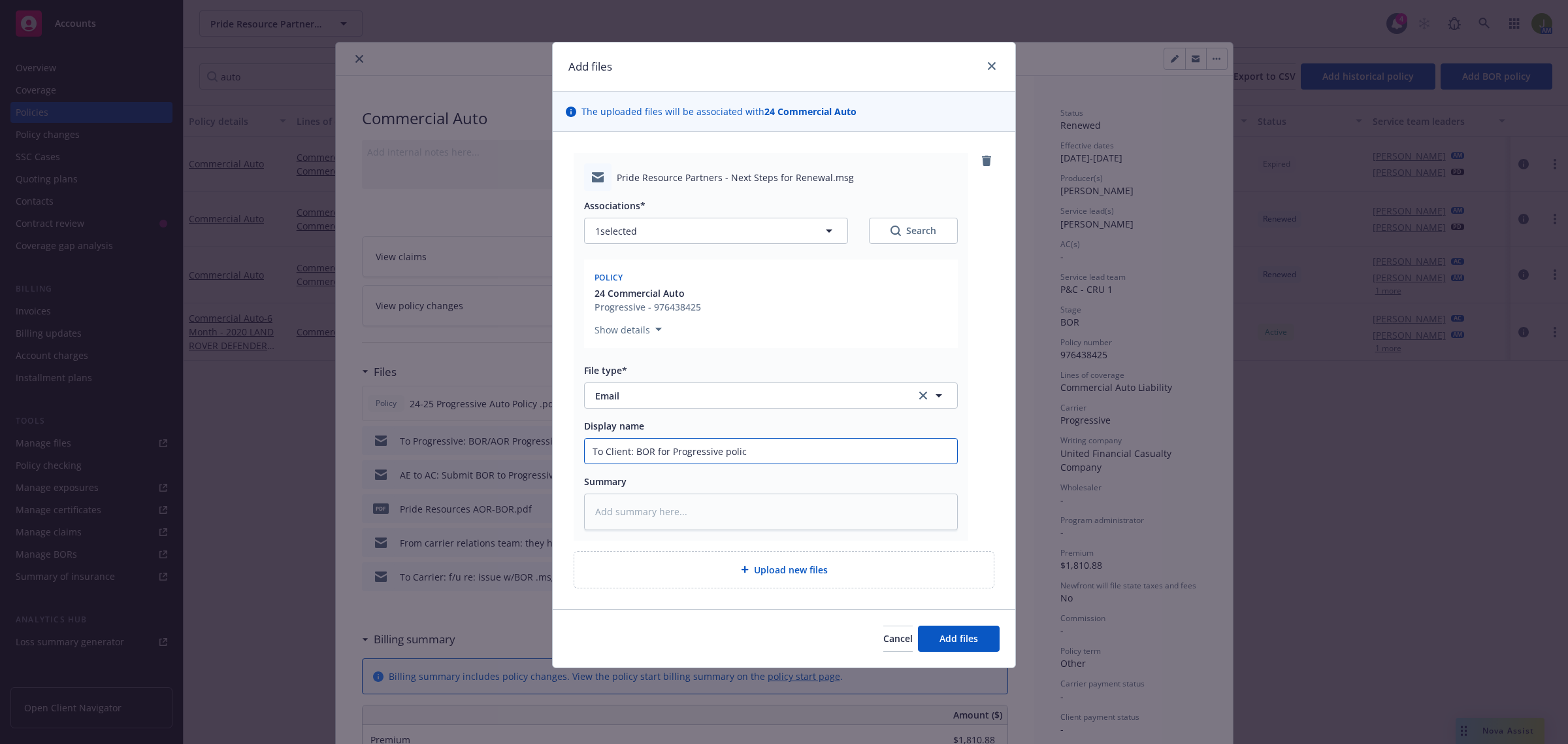
type input "To Client: BOR for Progressive policy"
type textarea "x"
type input "To Client: BOR for Progressive policy"
click at [982, 632] on button "Add files" at bounding box center [959, 638] width 82 height 26
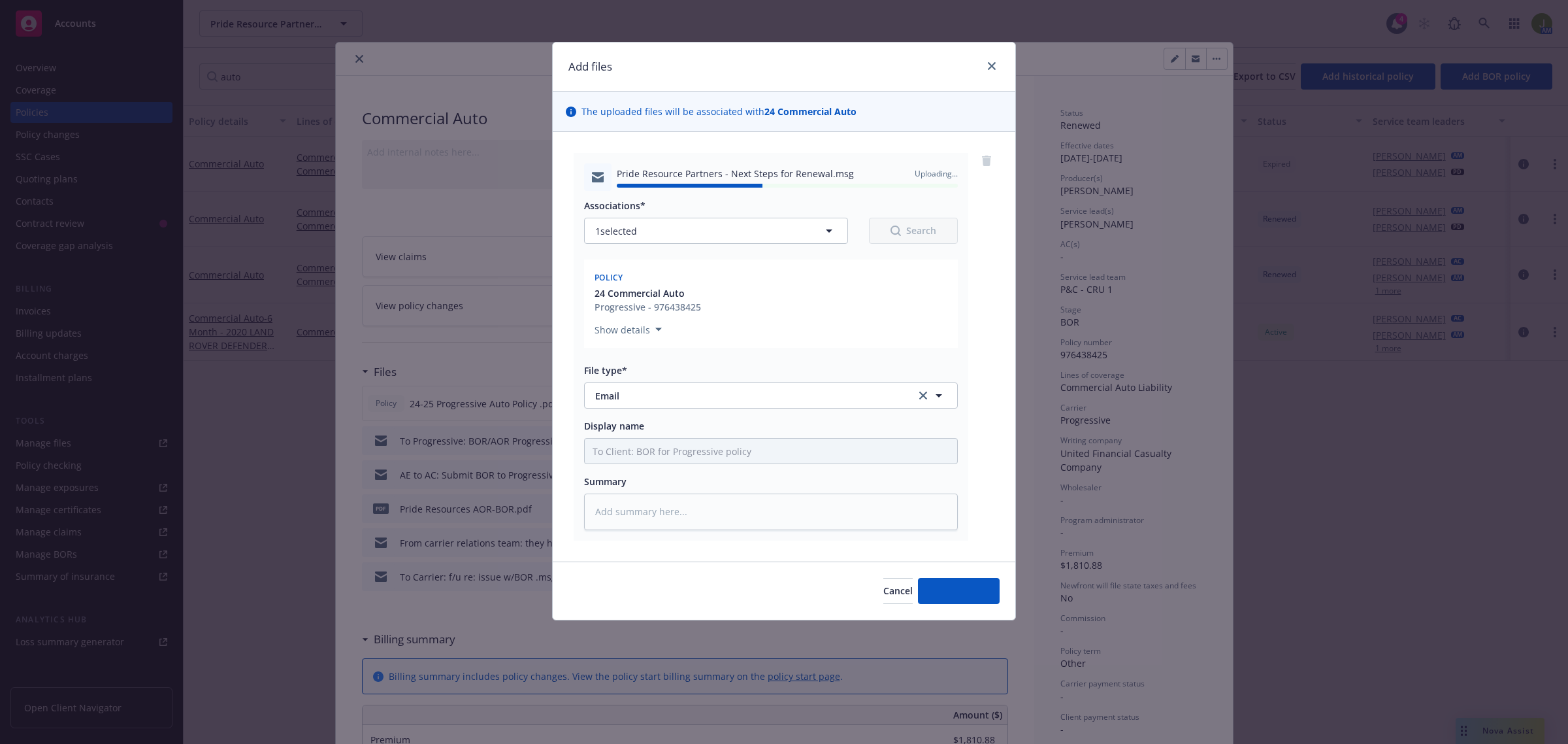
type textarea "x"
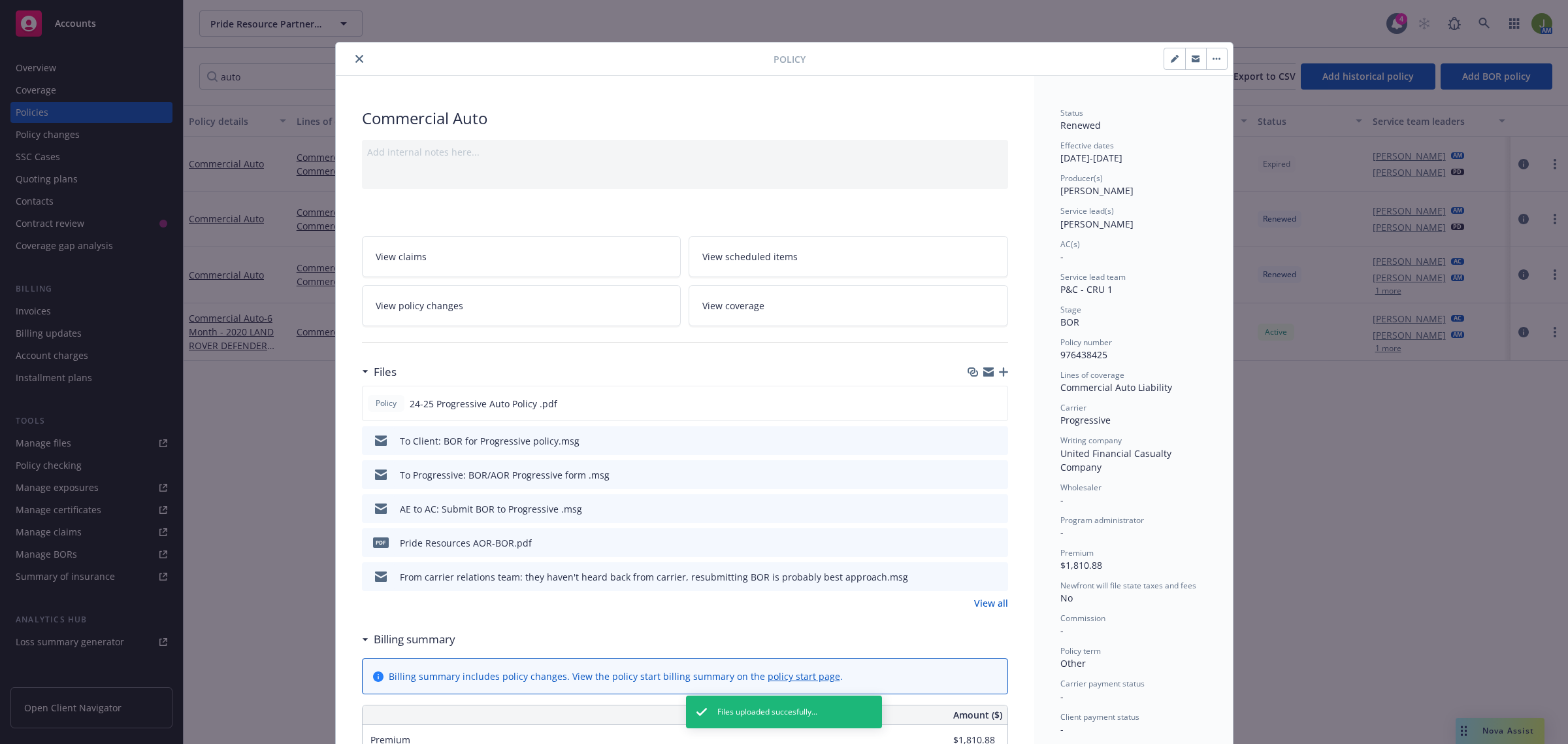
click at [358, 56] on button "close" at bounding box center [359, 59] width 16 height 16
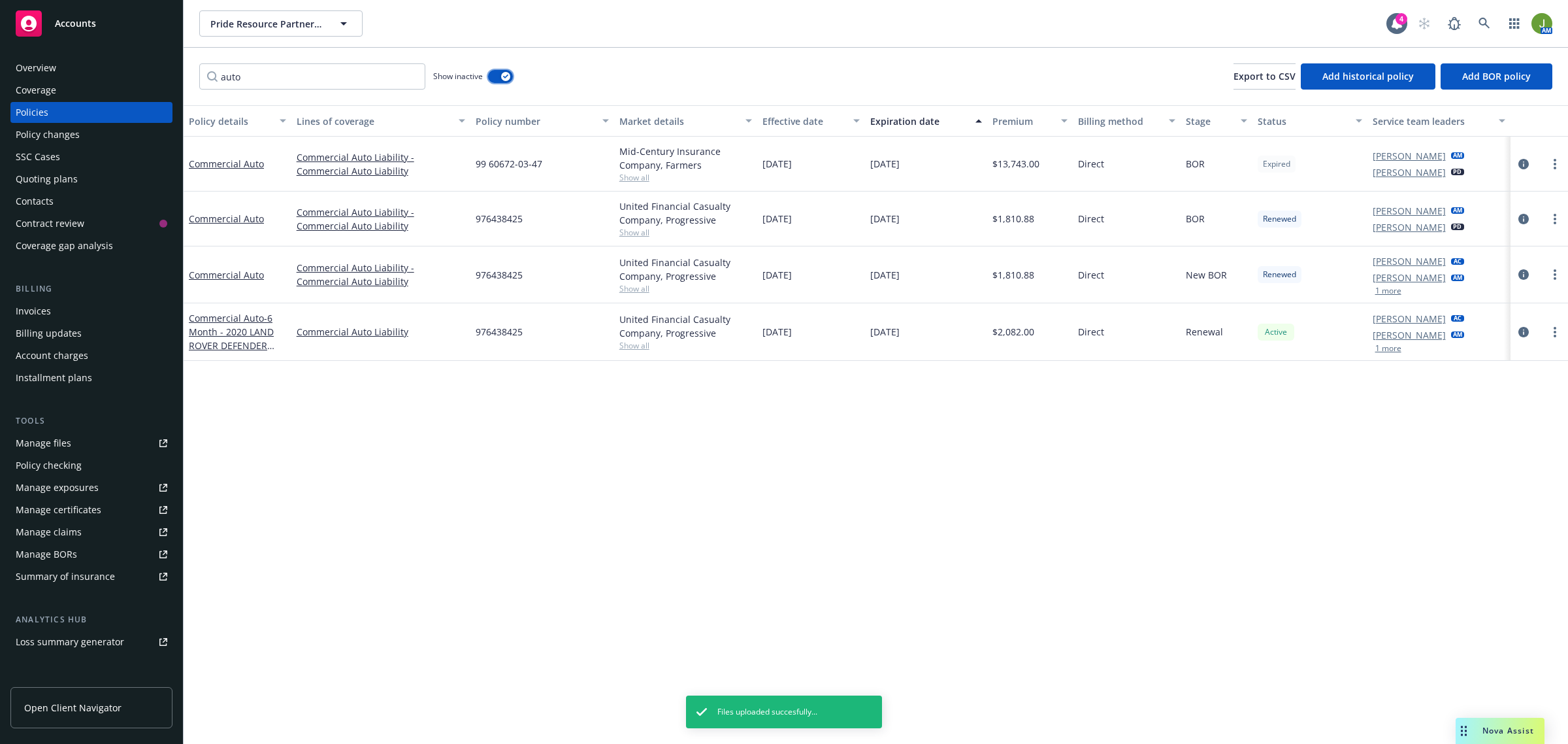
click at [495, 74] on button "button" at bounding box center [501, 76] width 25 height 13
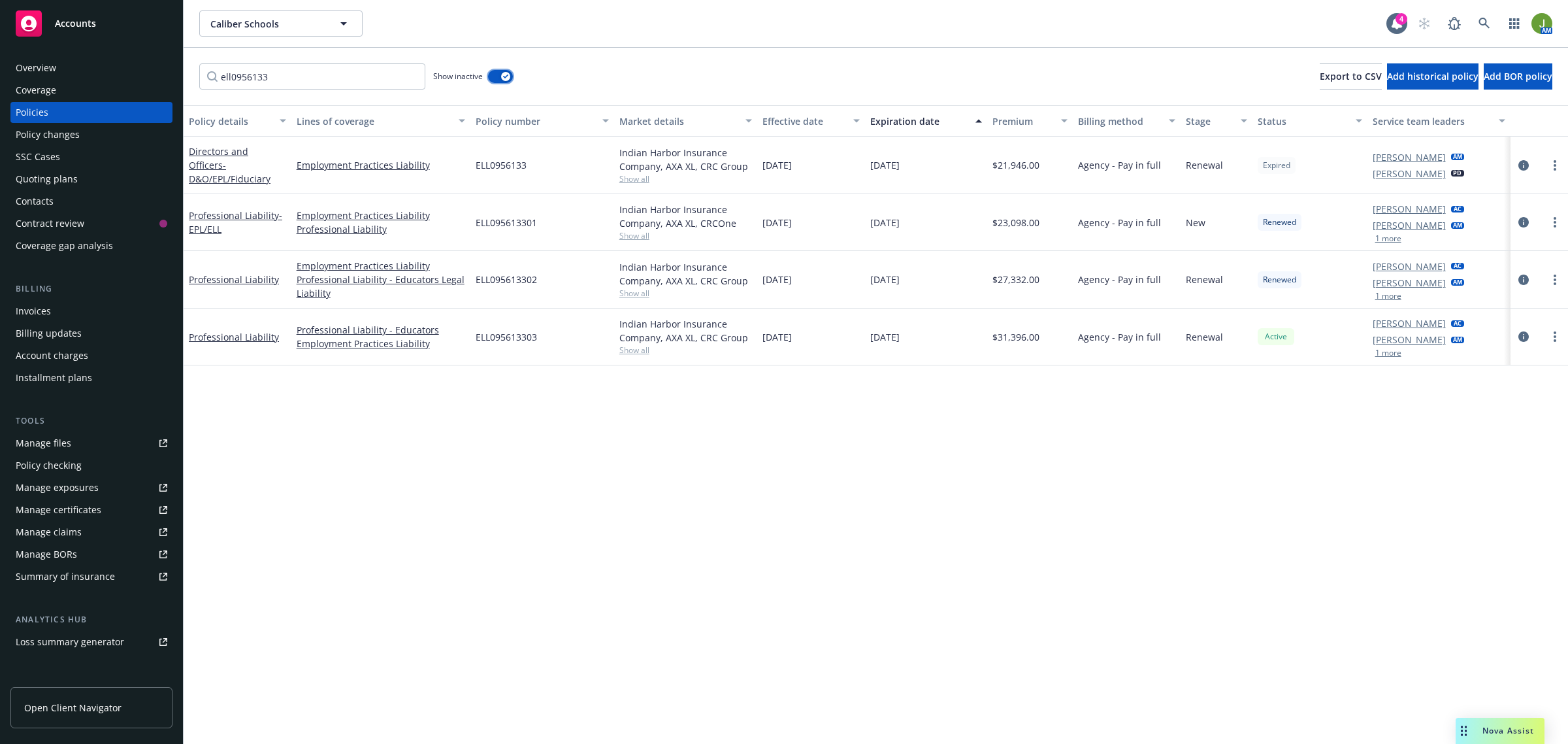
click at [493, 76] on button "button" at bounding box center [501, 76] width 25 height 13
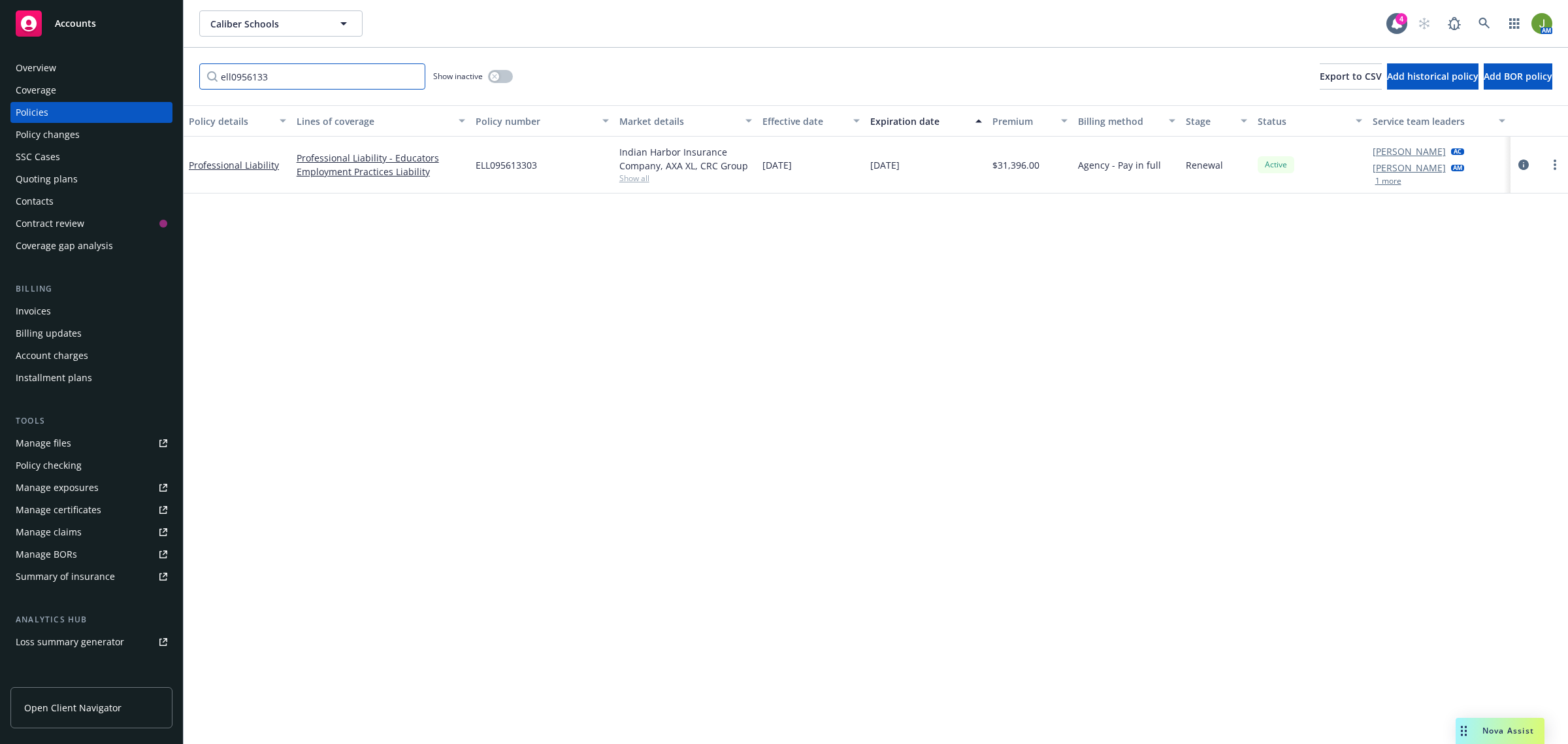
drag, startPoint x: 361, startPoint y: 85, endPoint x: 122, endPoint y: 83, distance: 239.0
click at [123, 82] on div "Accounts Overview Coverage Policies Policy changes SSC Cases Quoting plans Cont…" at bounding box center [784, 372] width 1568 height 744
type input "work"
click at [1518, 167] on icon "circleInformation" at bounding box center [1523, 164] width 10 height 10
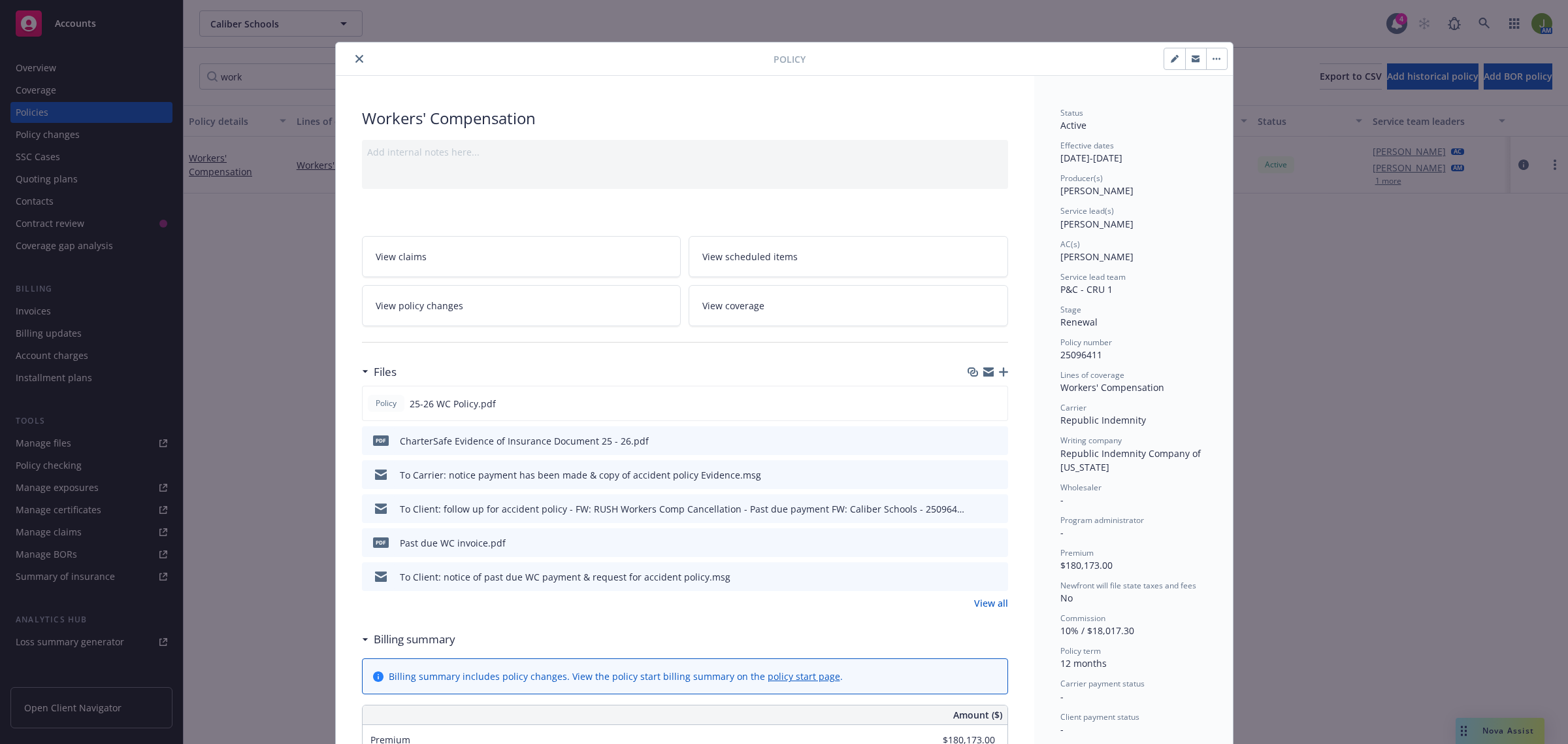
click at [990, 606] on link "View all" at bounding box center [991, 603] width 34 height 14
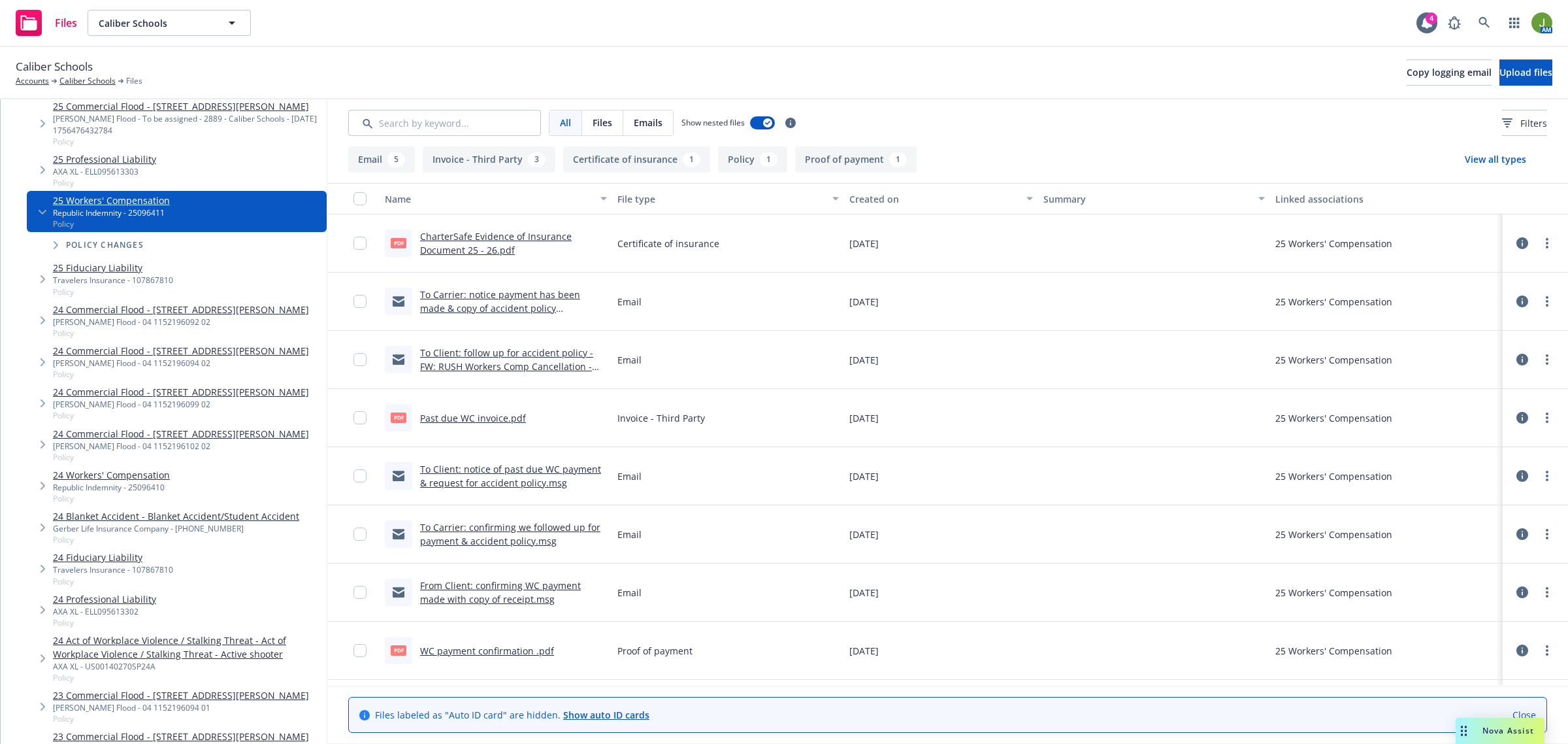
scroll to position [408, 0]
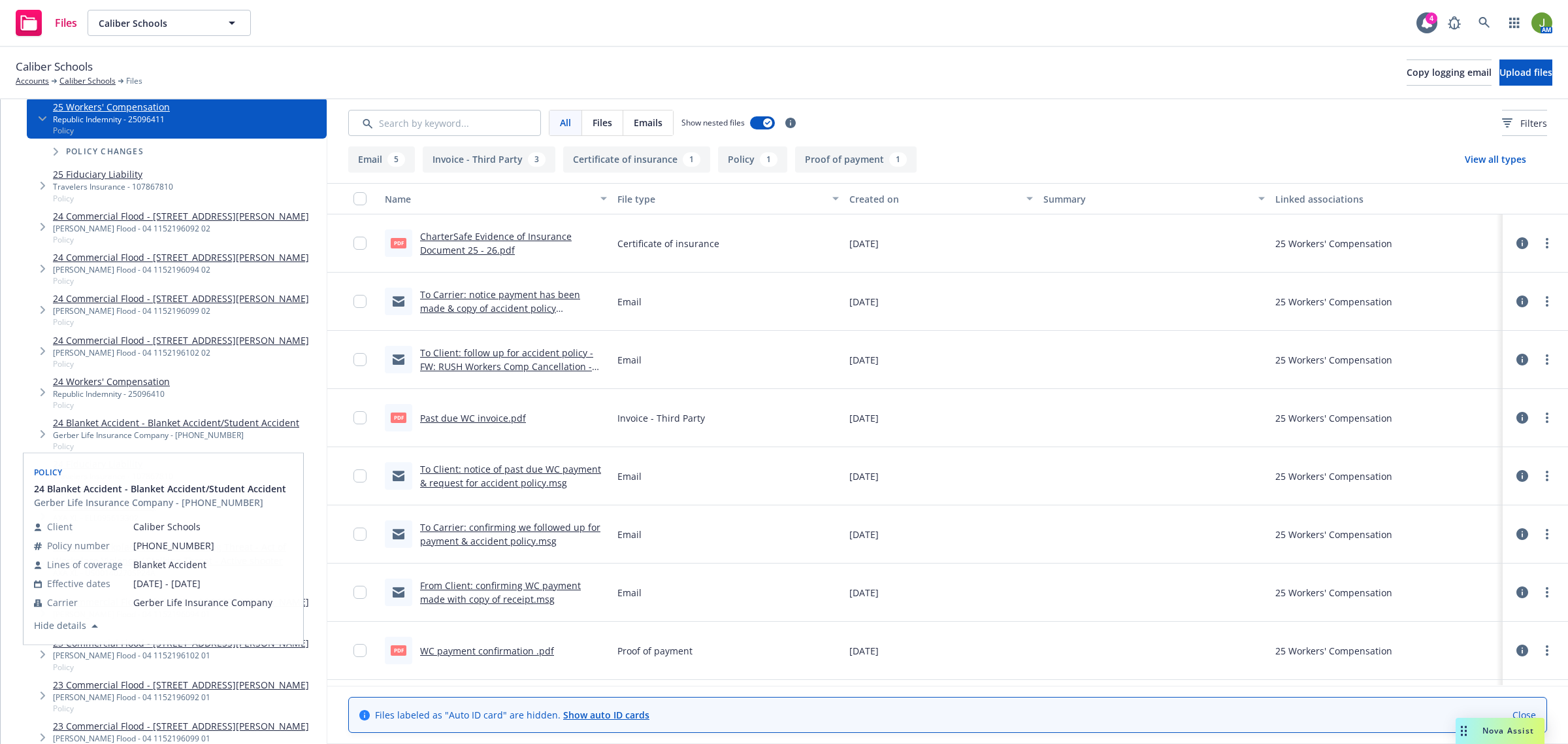
click at [126, 381] on link "24 Workers' Compensation" at bounding box center [112, 381] width 117 height 14
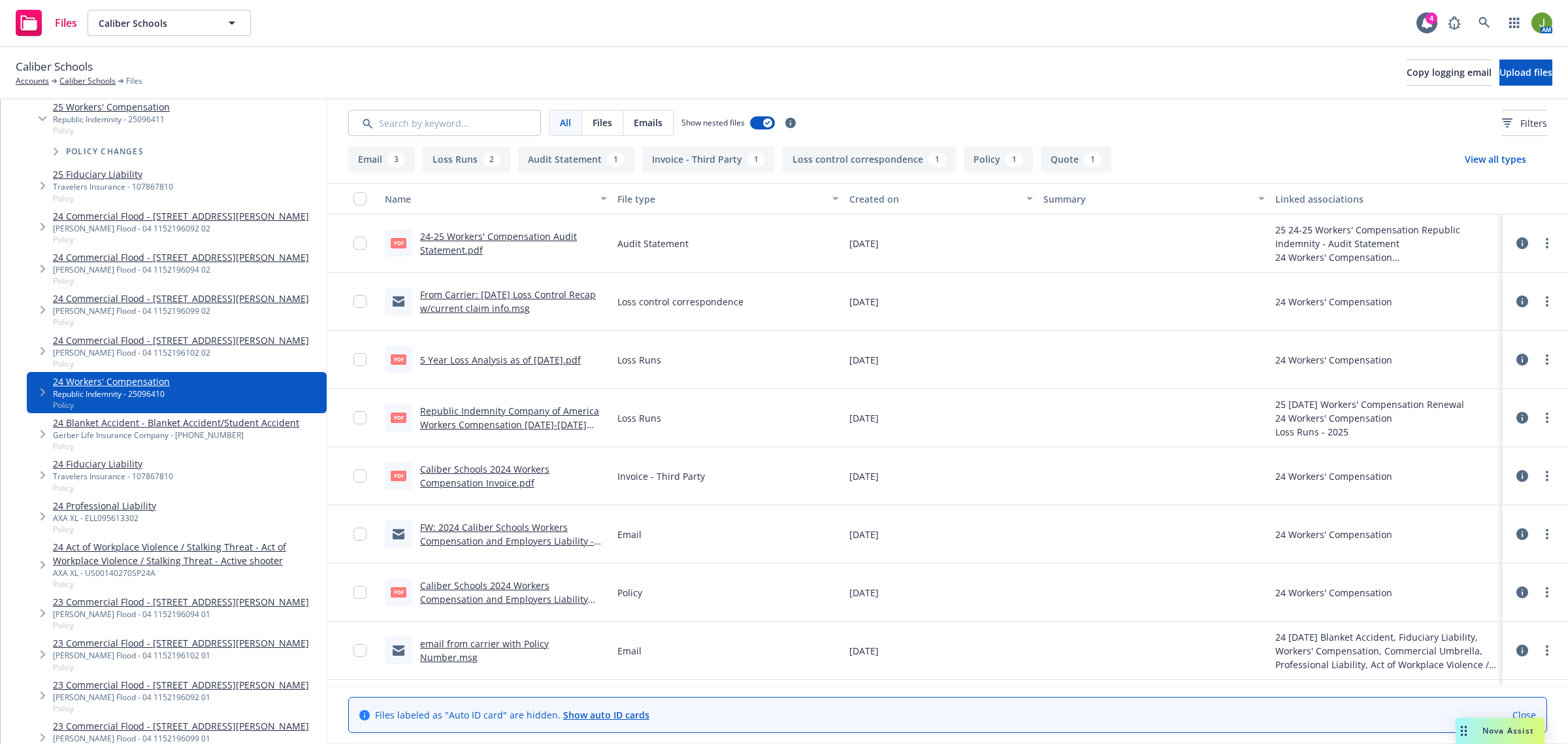
click at [513, 308] on link "From Carrier: 3/18/25 Loss Control Recap w/current claim info.msg" at bounding box center [508, 302] width 176 height 26
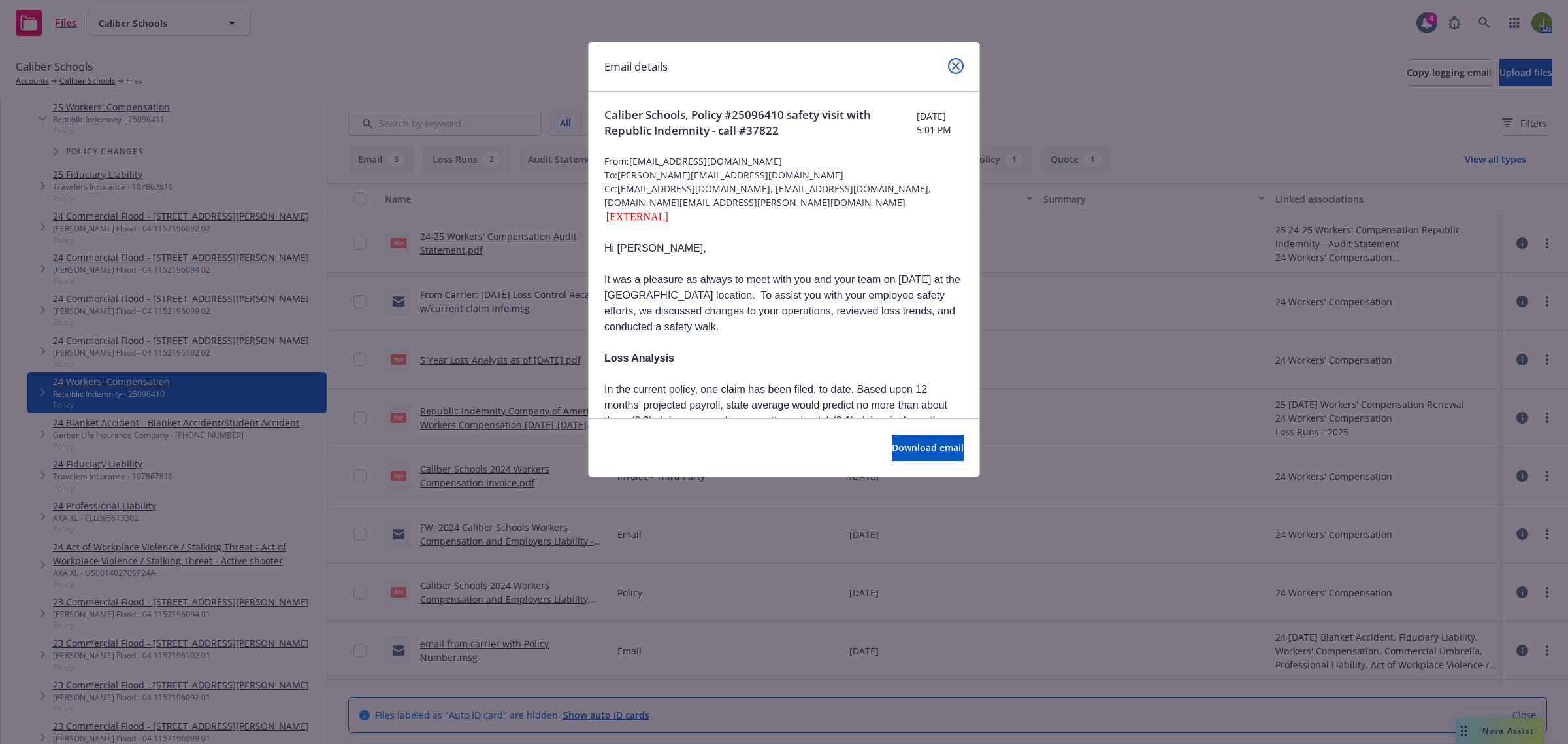
click at [952, 67] on icon "close" at bounding box center [956, 66] width 8 height 8
